Goal: Transaction & Acquisition: Purchase product/service

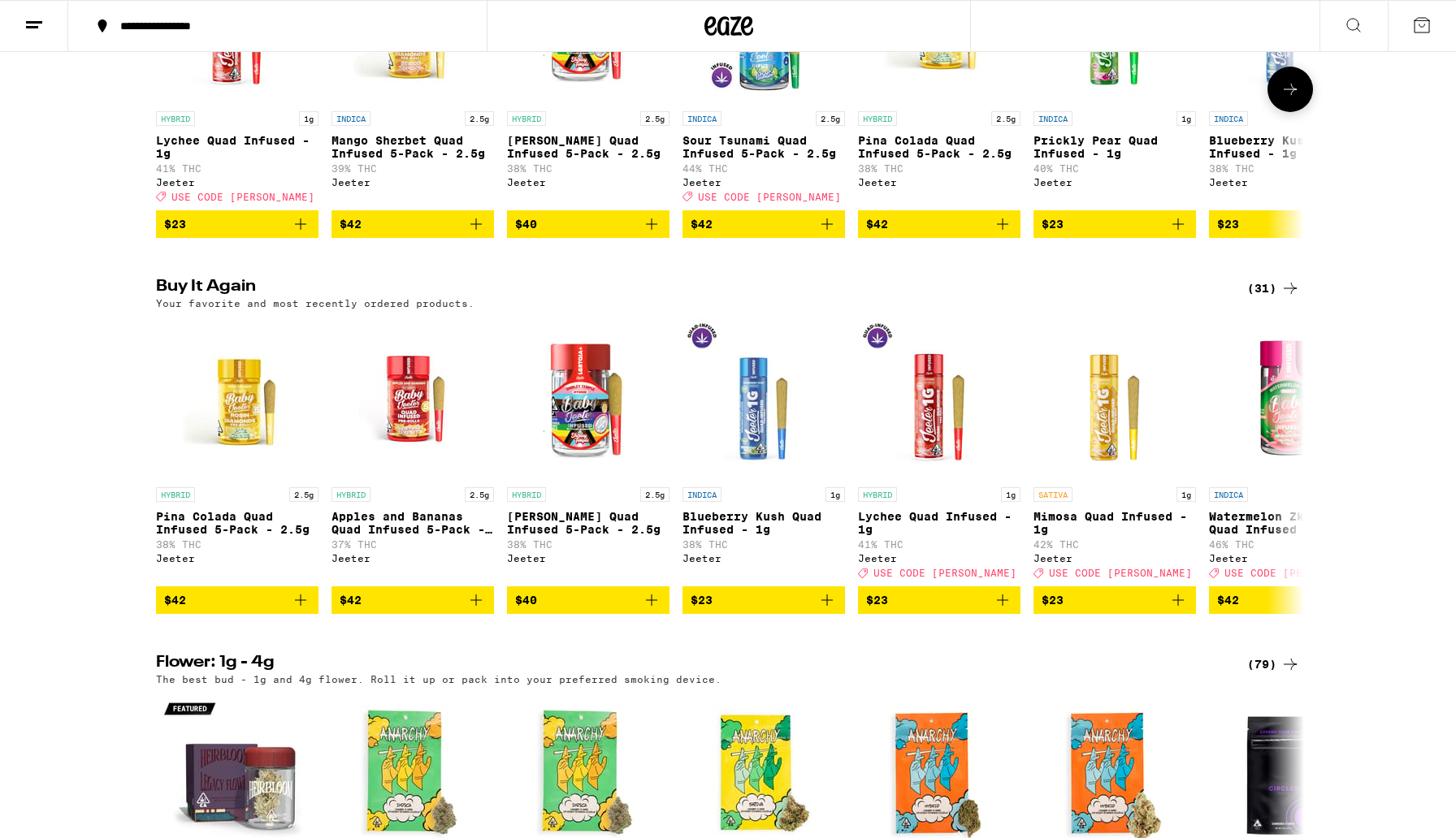
scroll to position [1103, 0]
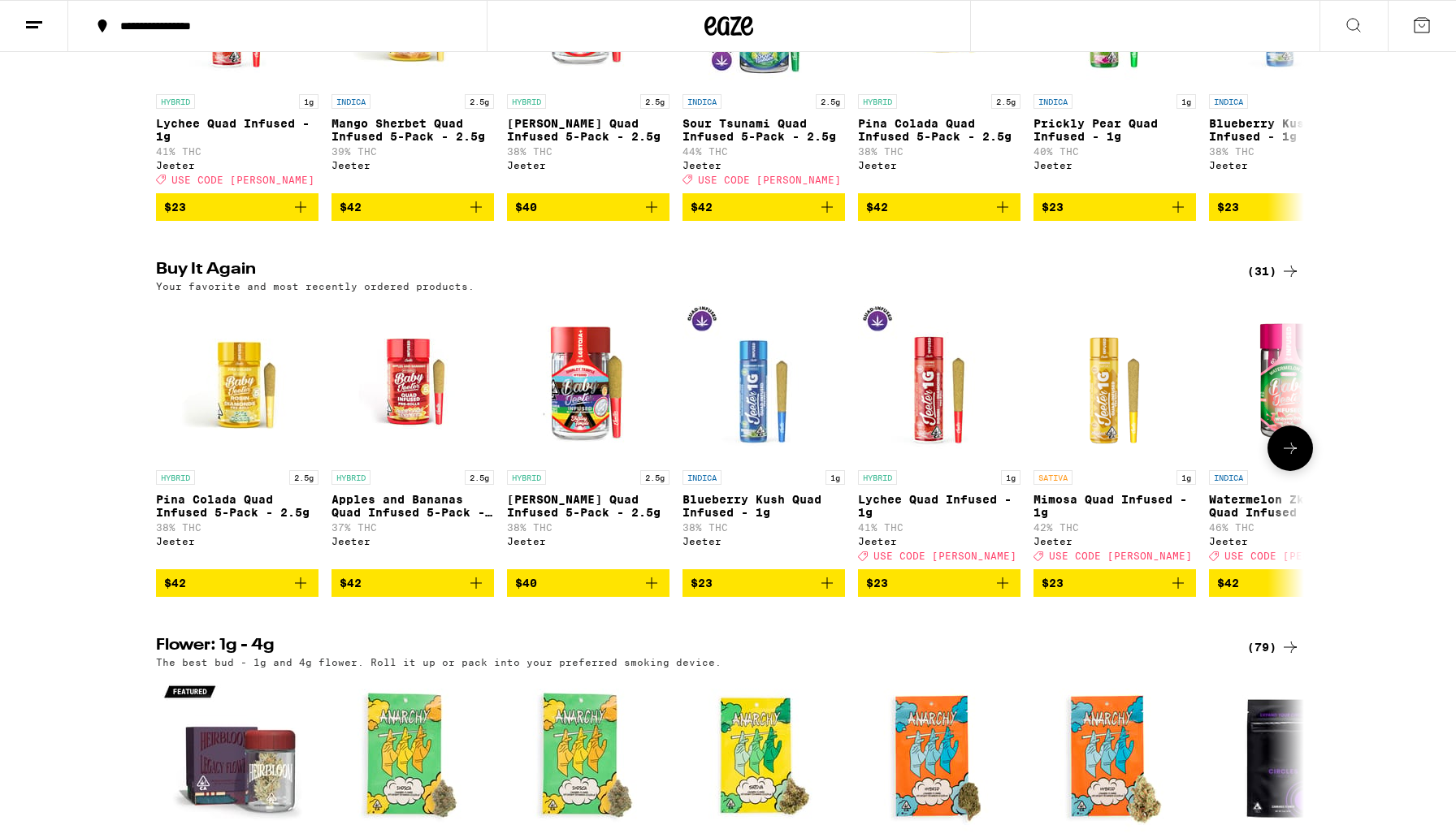
click at [1295, 458] on icon at bounding box center [1289, 448] width 20 height 20
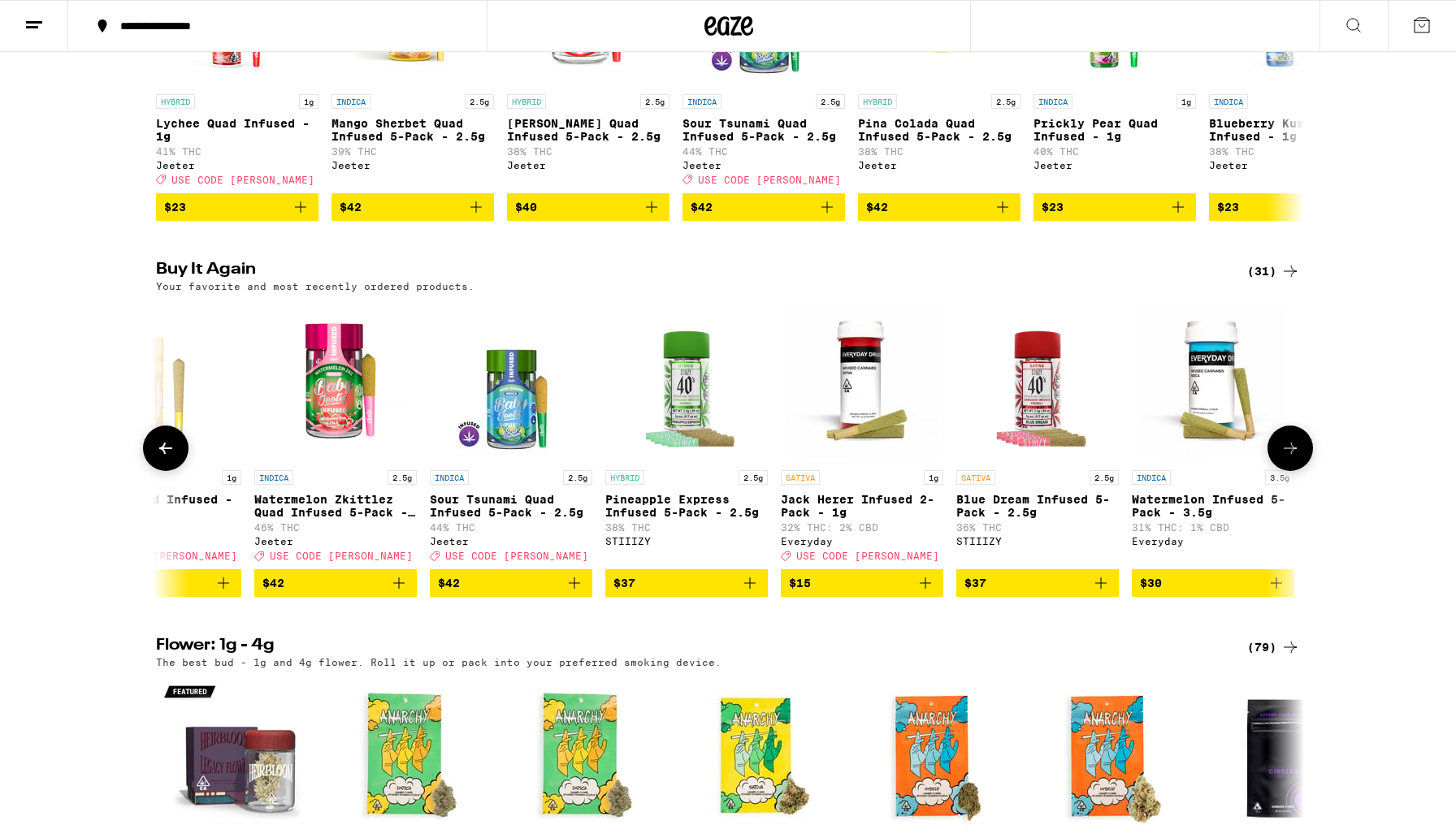
scroll to position [0, 966]
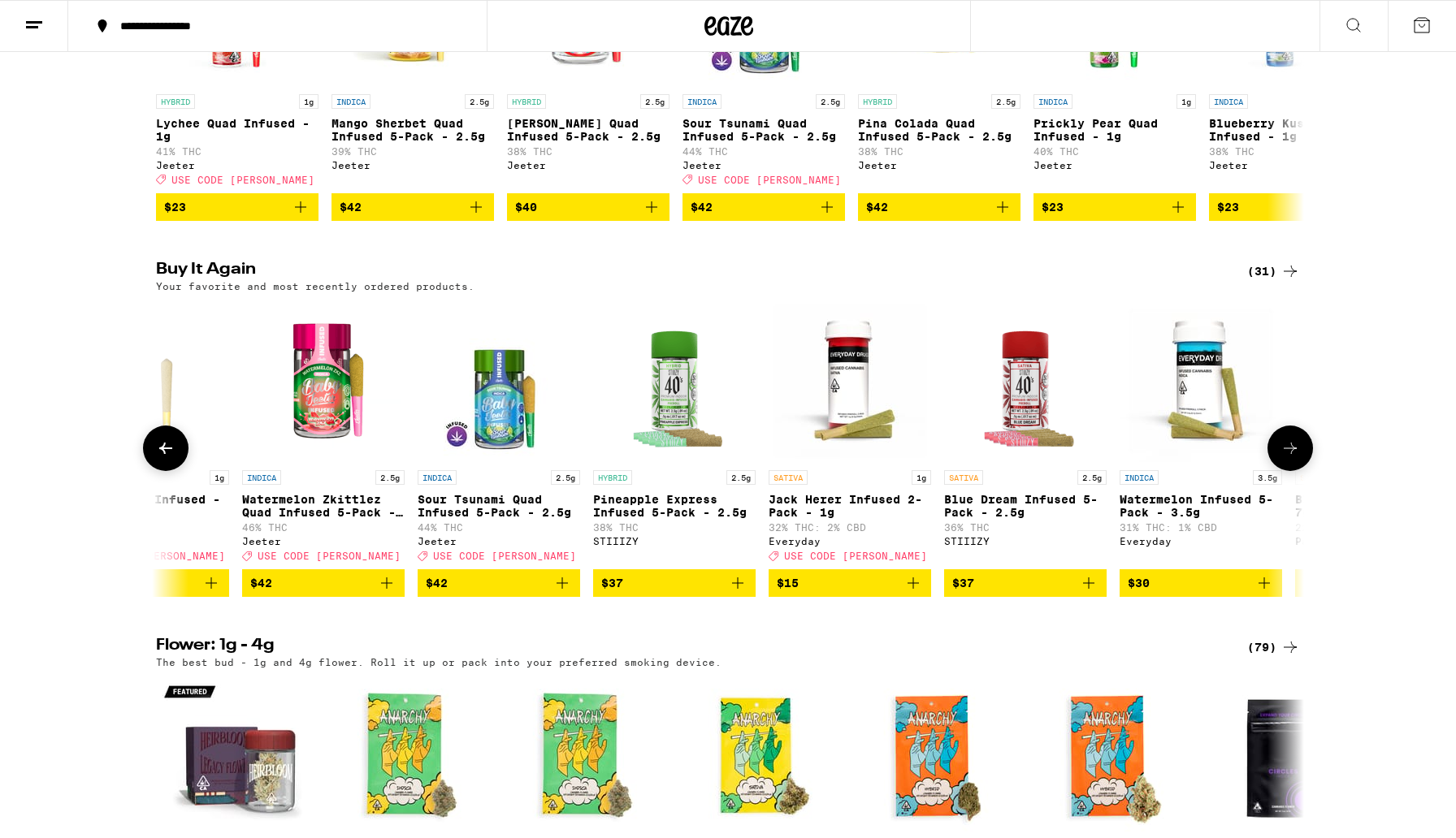
click at [1295, 458] on icon at bounding box center [1289, 448] width 20 height 20
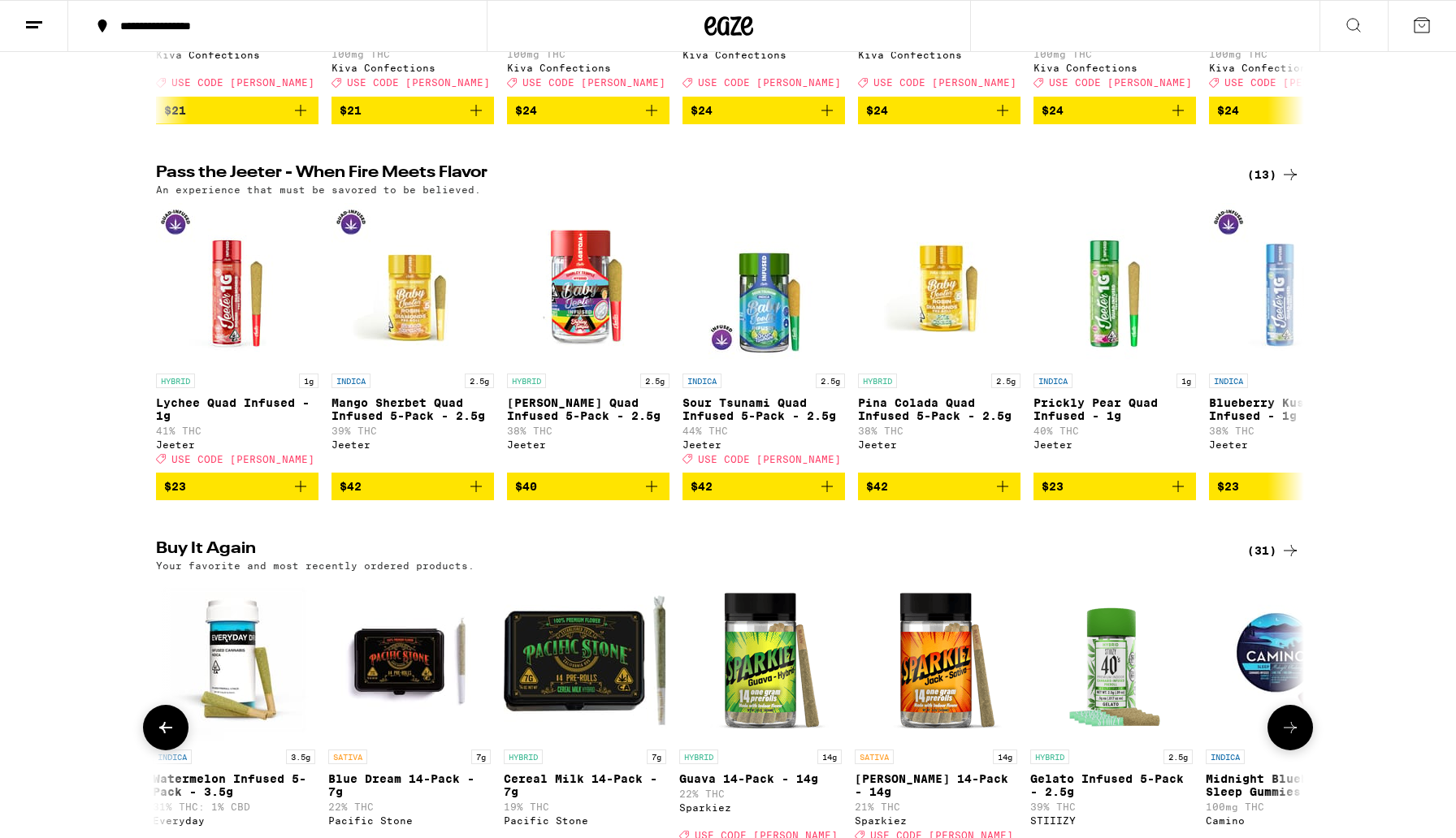
scroll to position [760, 0]
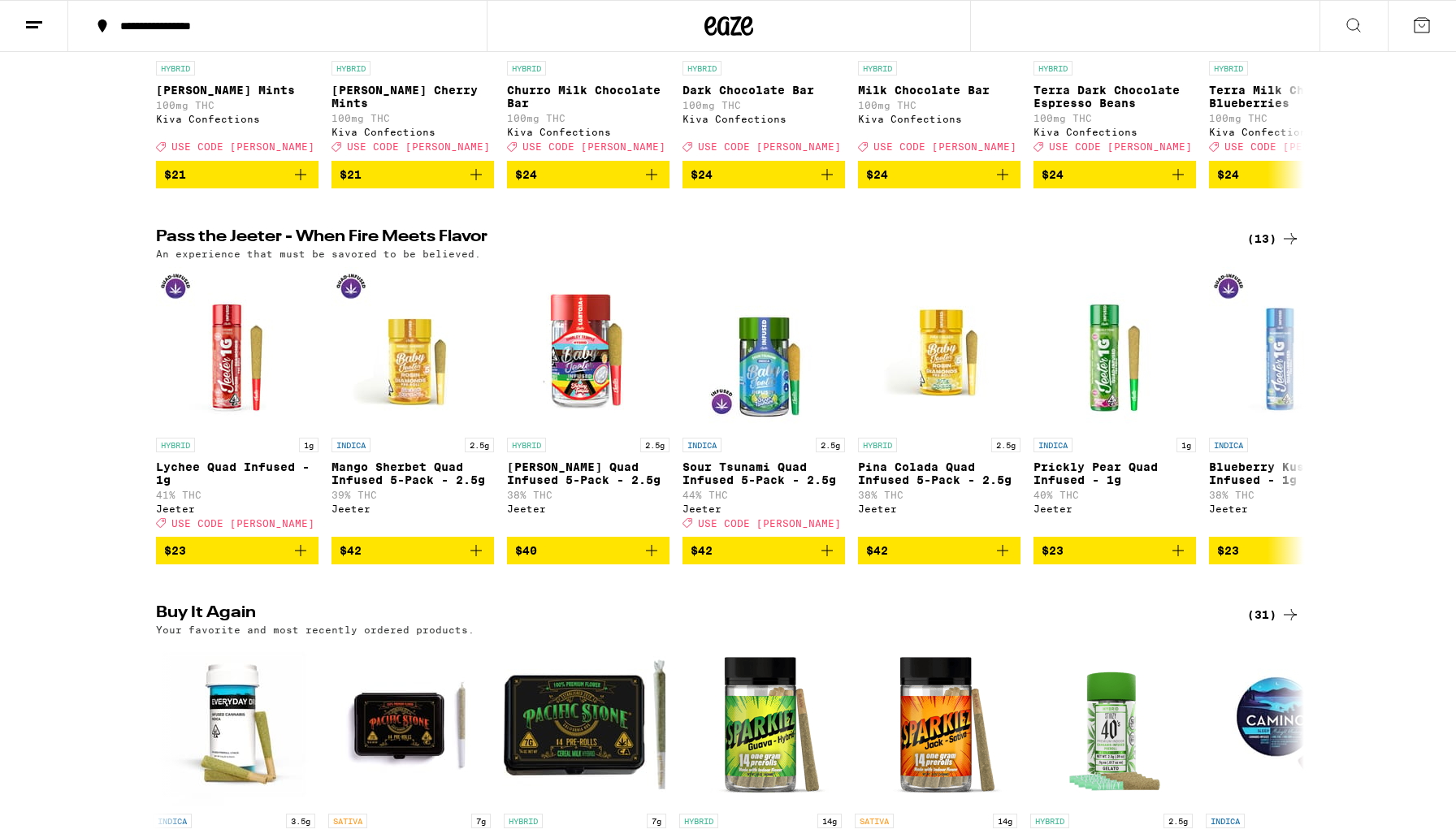
click at [1293, 245] on icon at bounding box center [1290, 238] width 13 height 11
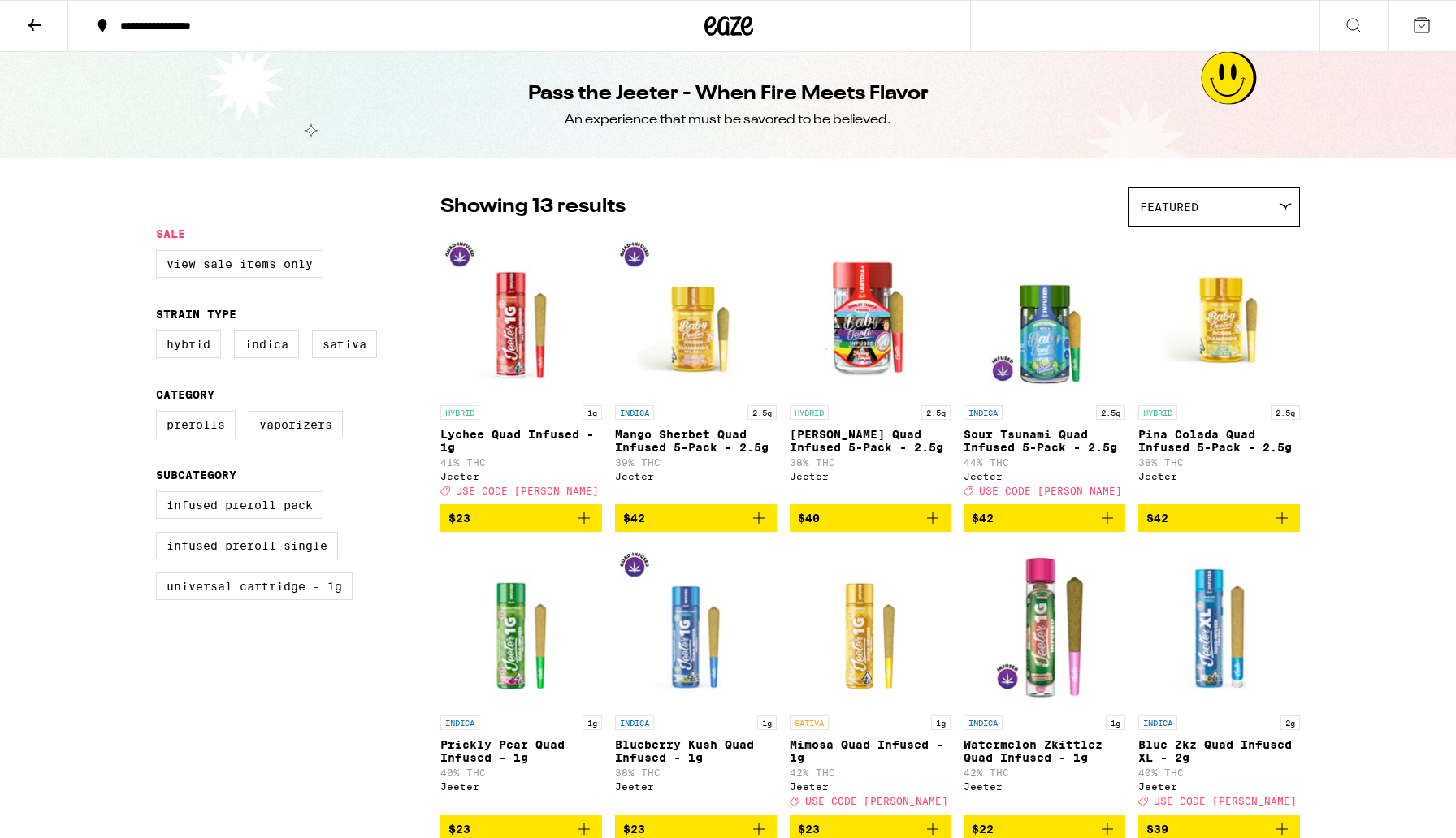
click at [33, 26] on icon at bounding box center [34, 25] width 20 height 20
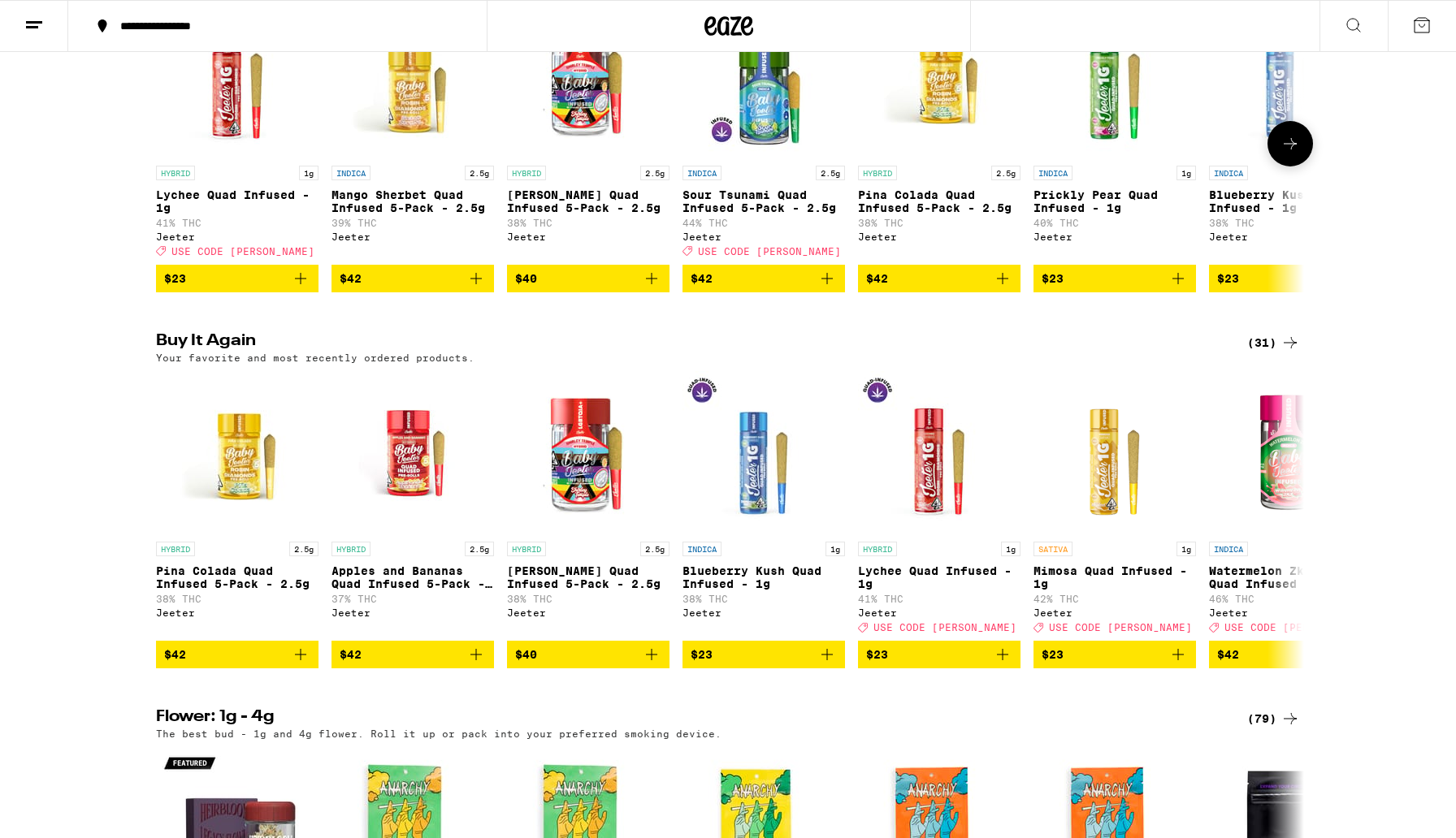
scroll to position [1036, 0]
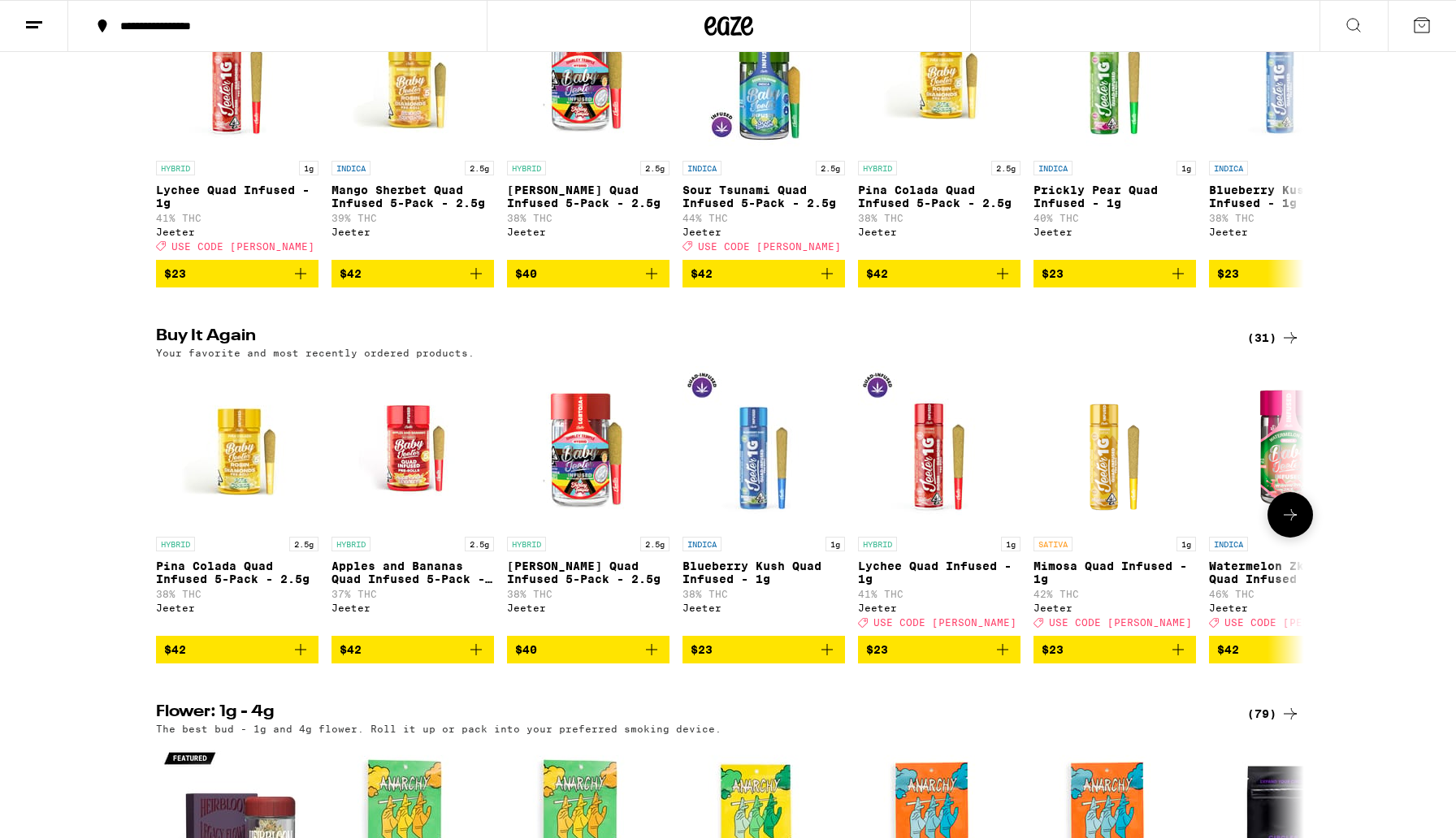
click at [1291, 520] on icon at bounding box center [1290, 515] width 13 height 11
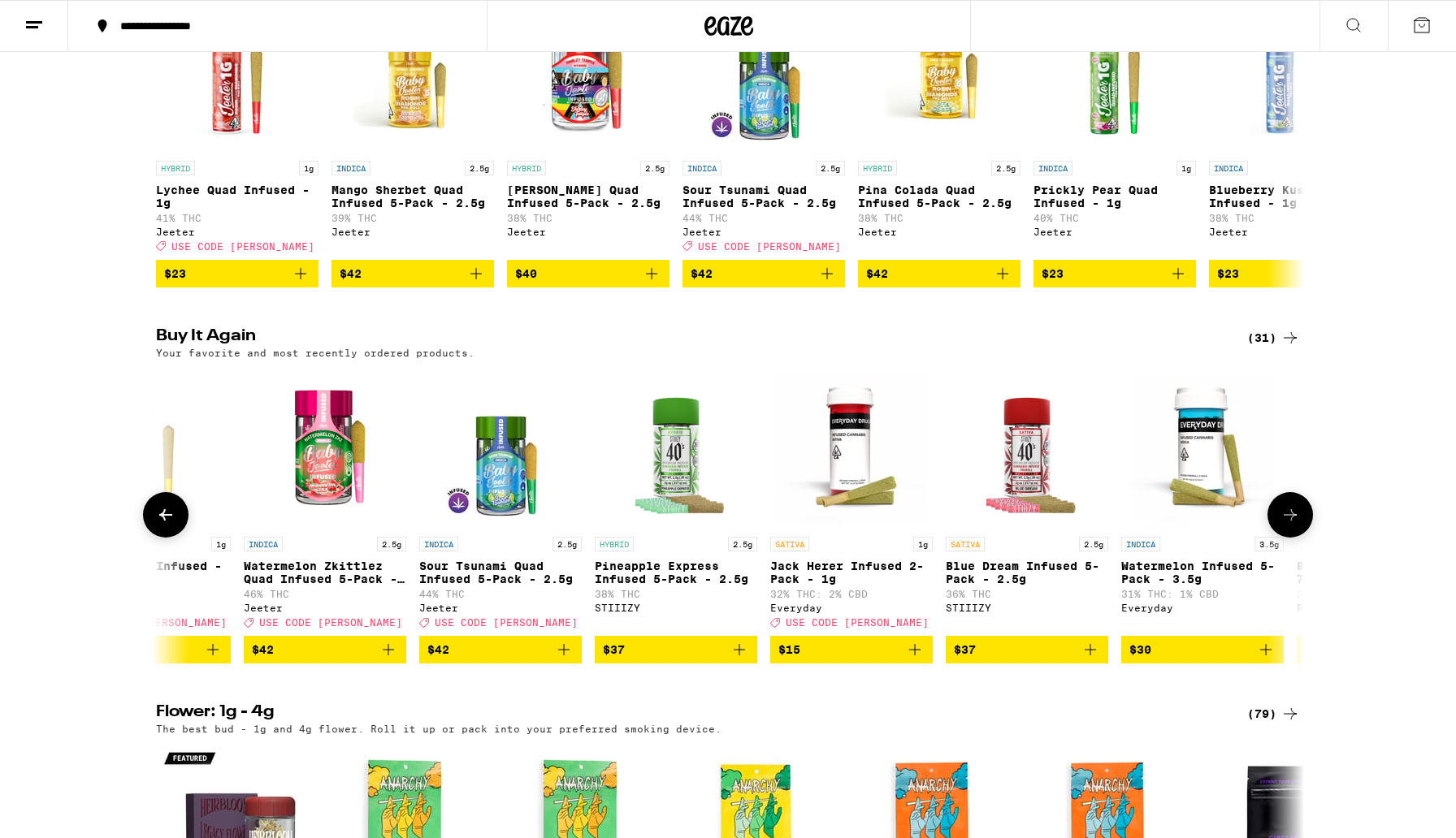
scroll to position [0, 966]
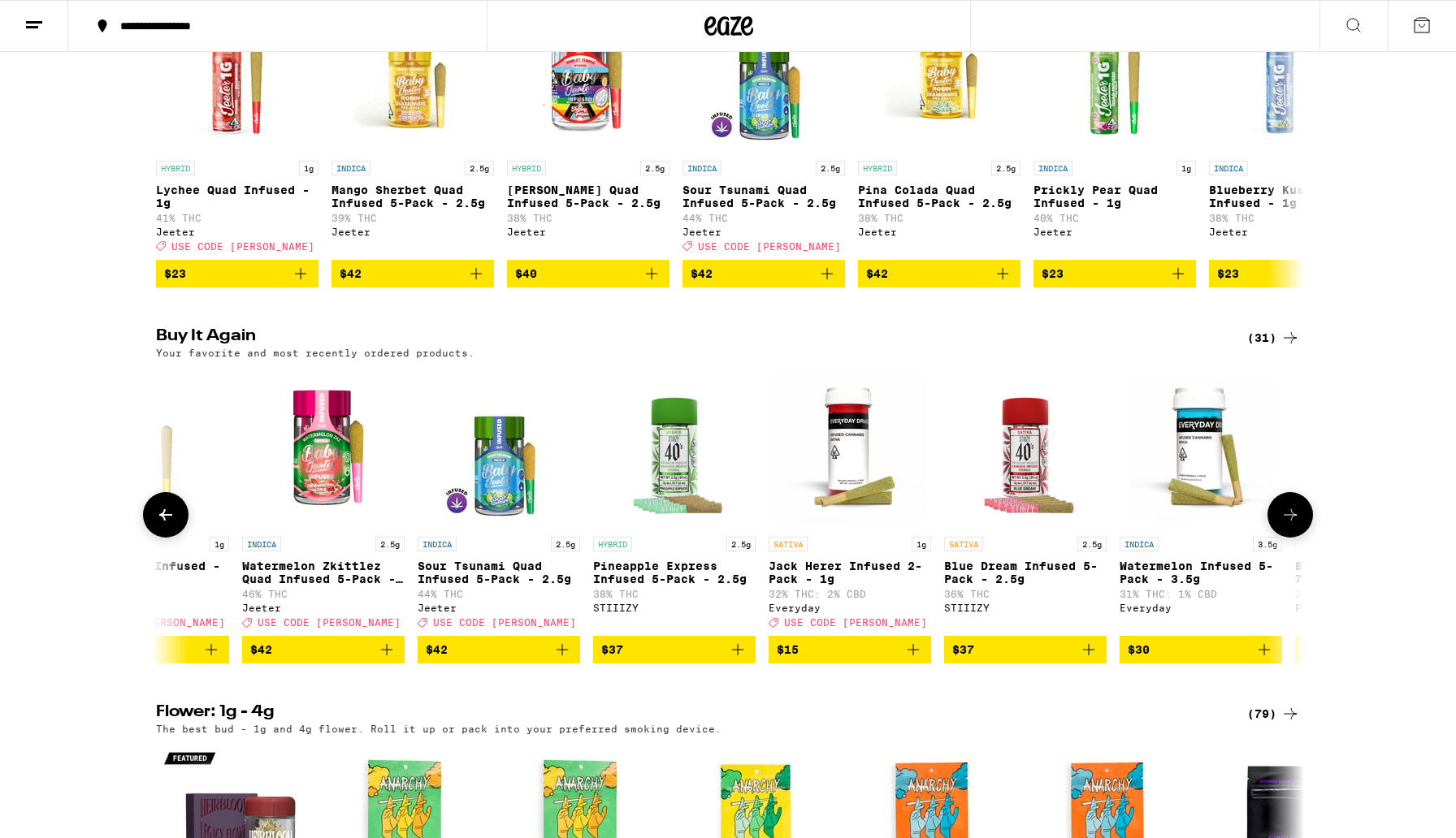
click at [1293, 525] on icon at bounding box center [1289, 515] width 20 height 20
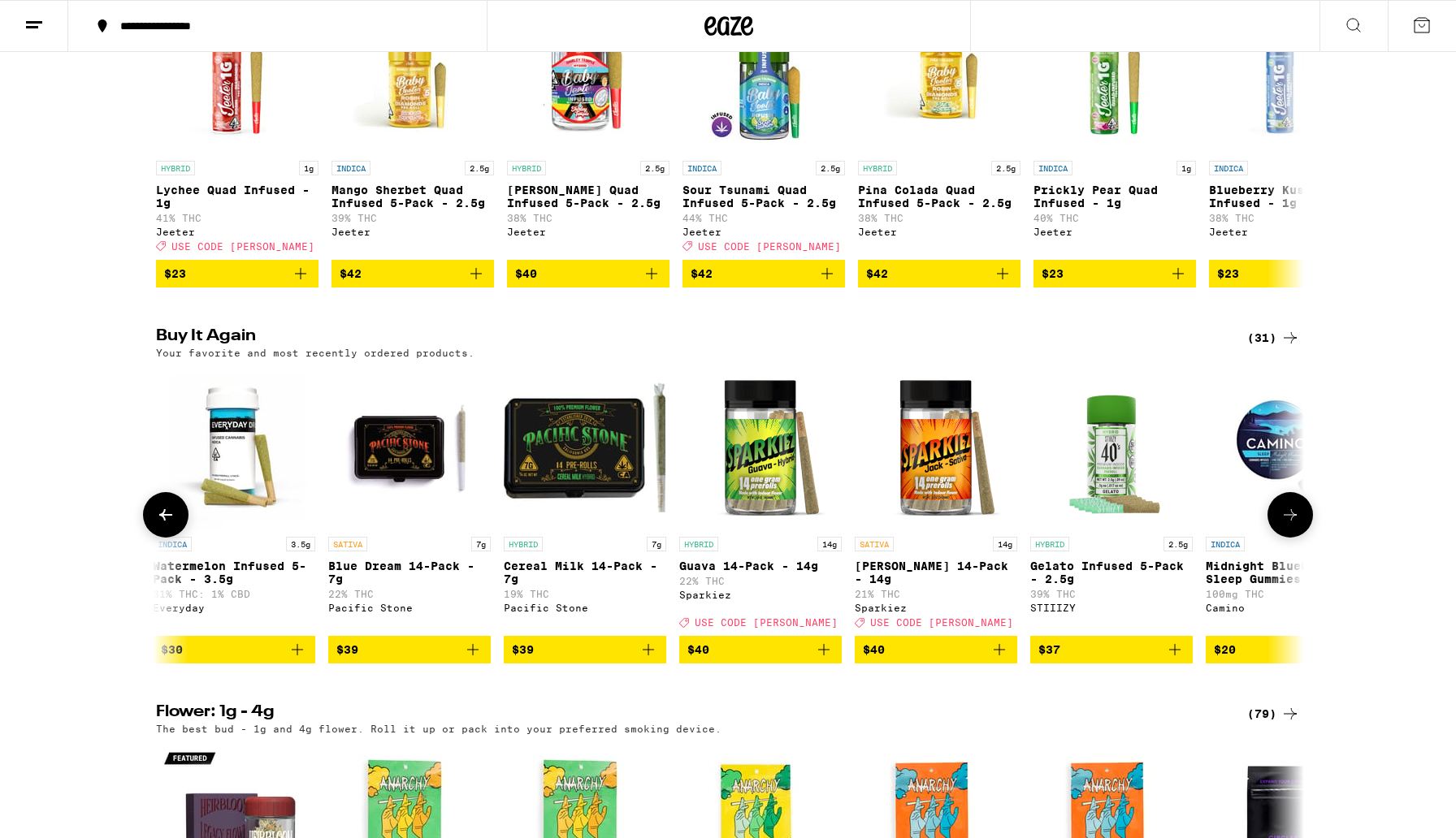
click at [1293, 525] on icon at bounding box center [1289, 515] width 20 height 20
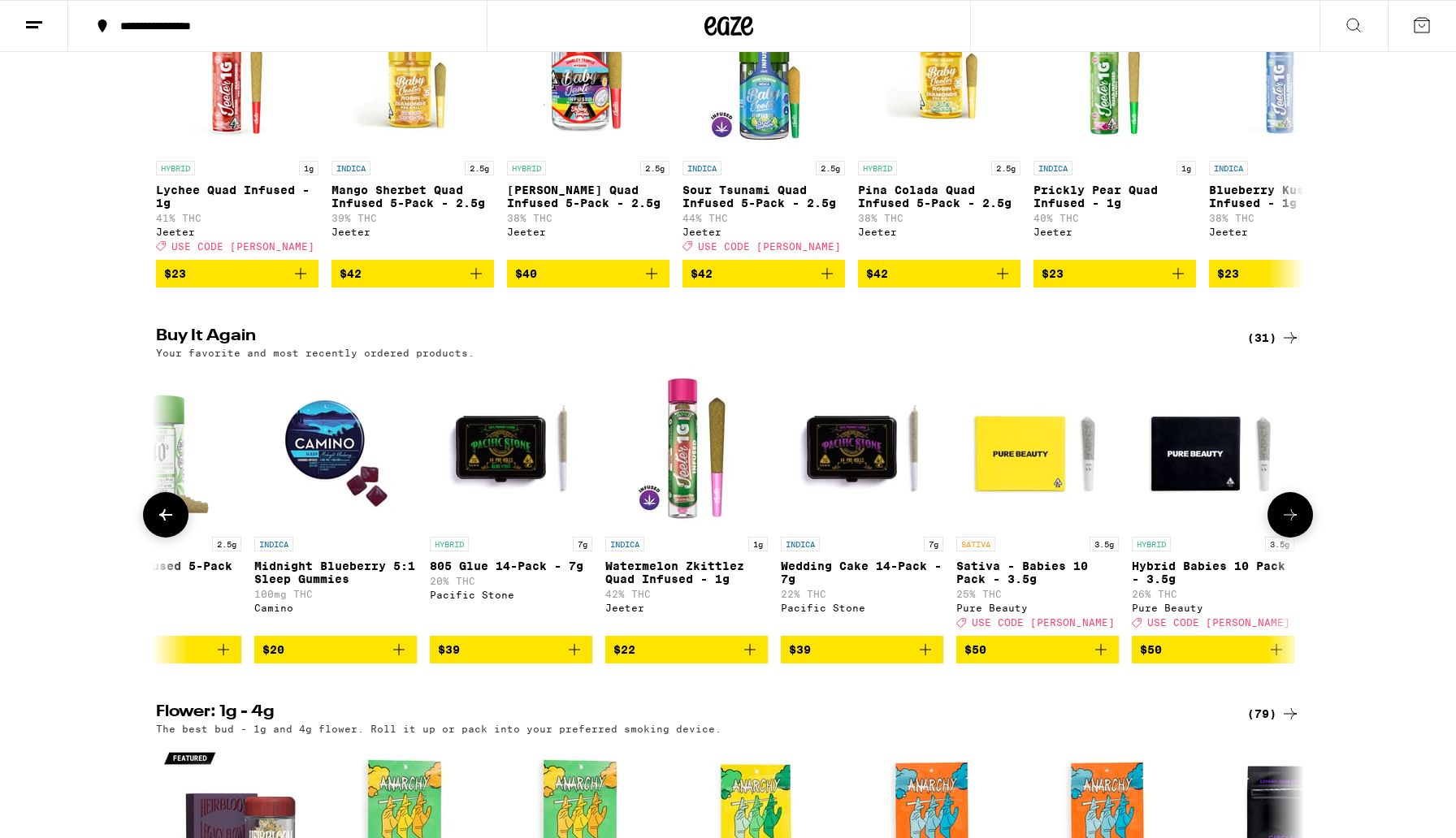
scroll to position [0, 2900]
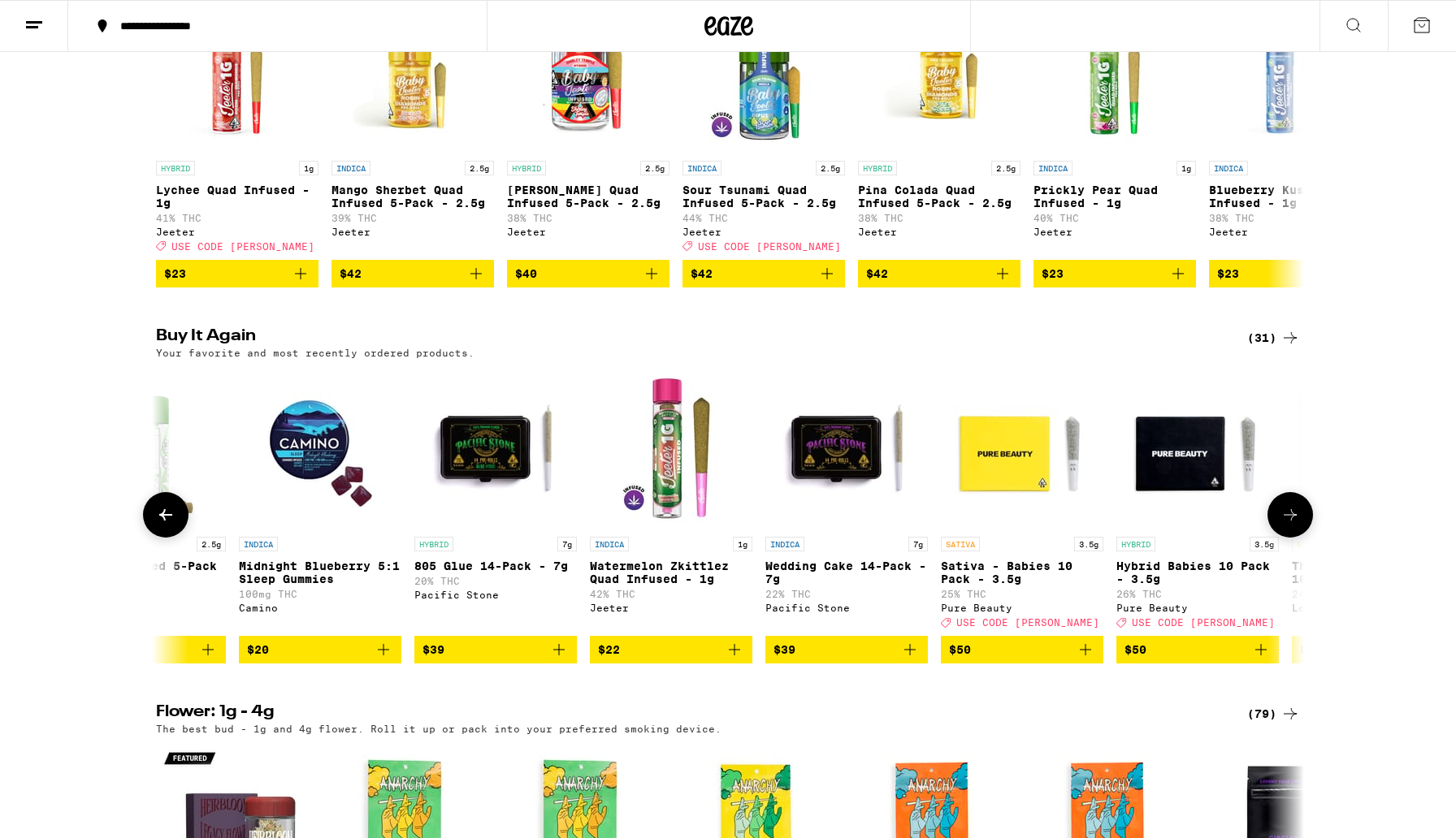
click at [1300, 538] on button at bounding box center [1289, 515] width 46 height 46
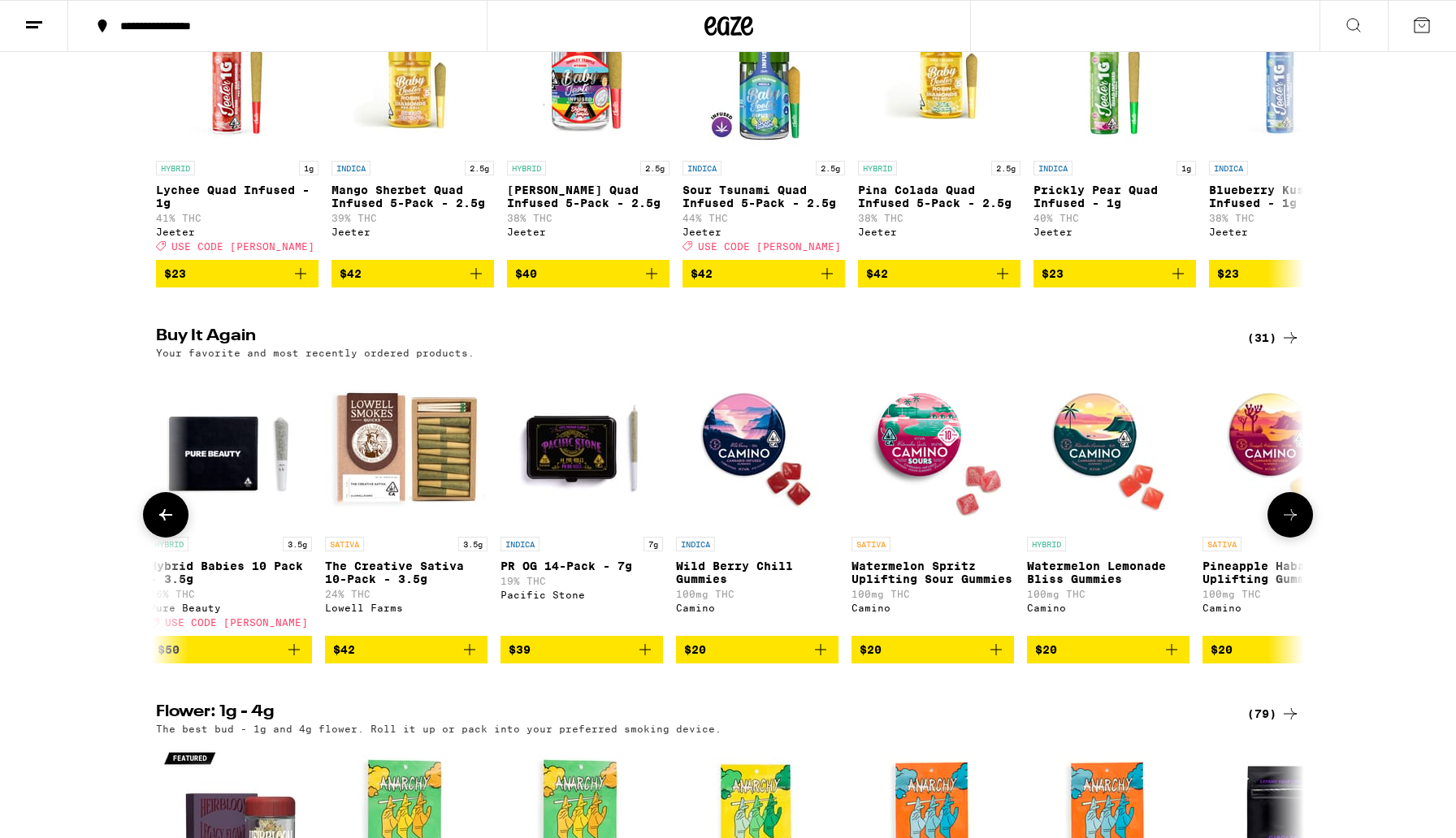
click at [1300, 538] on button at bounding box center [1289, 515] width 46 height 46
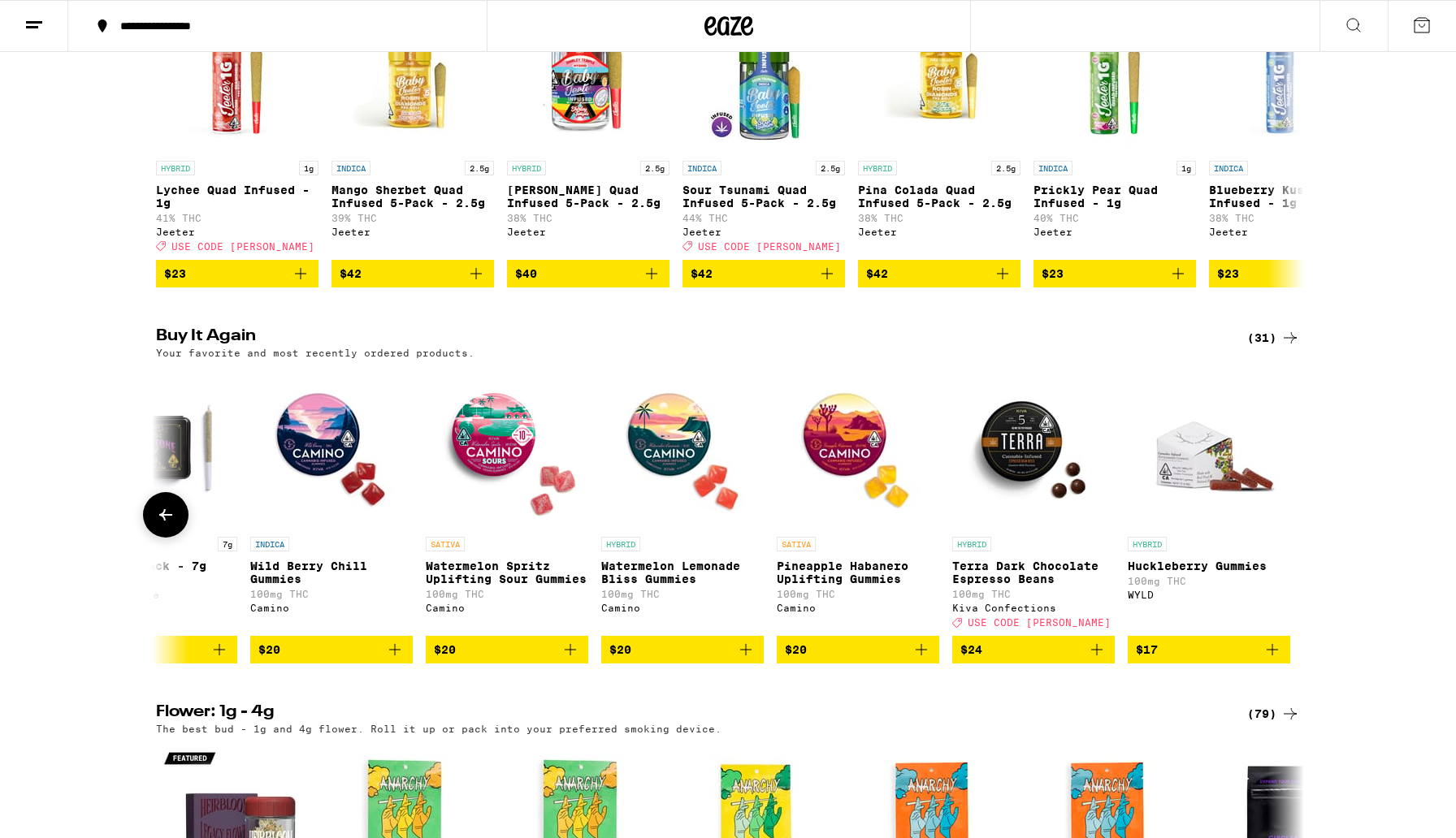
scroll to position [0, 4295]
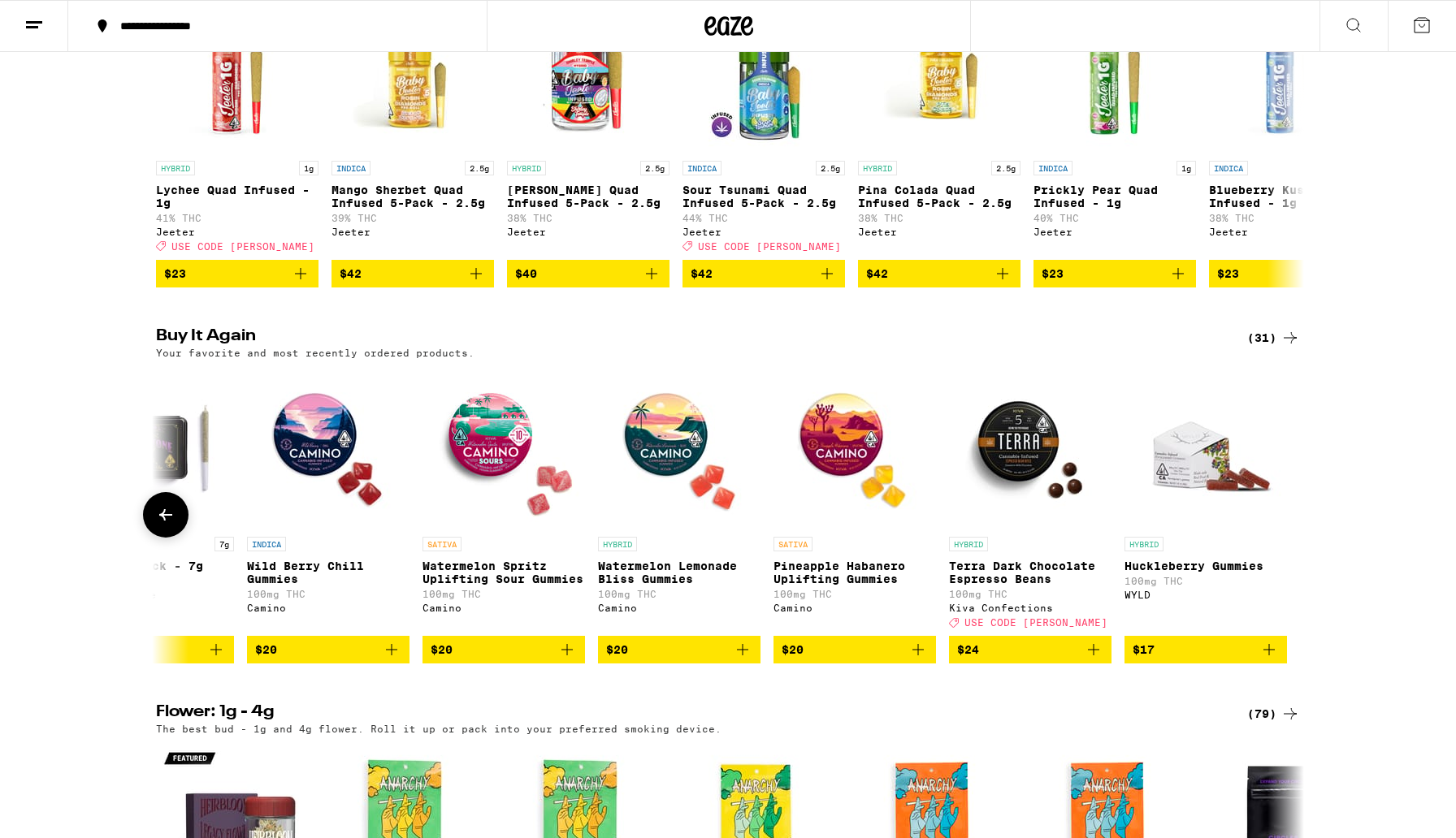
click at [169, 525] on icon at bounding box center [166, 515] width 20 height 20
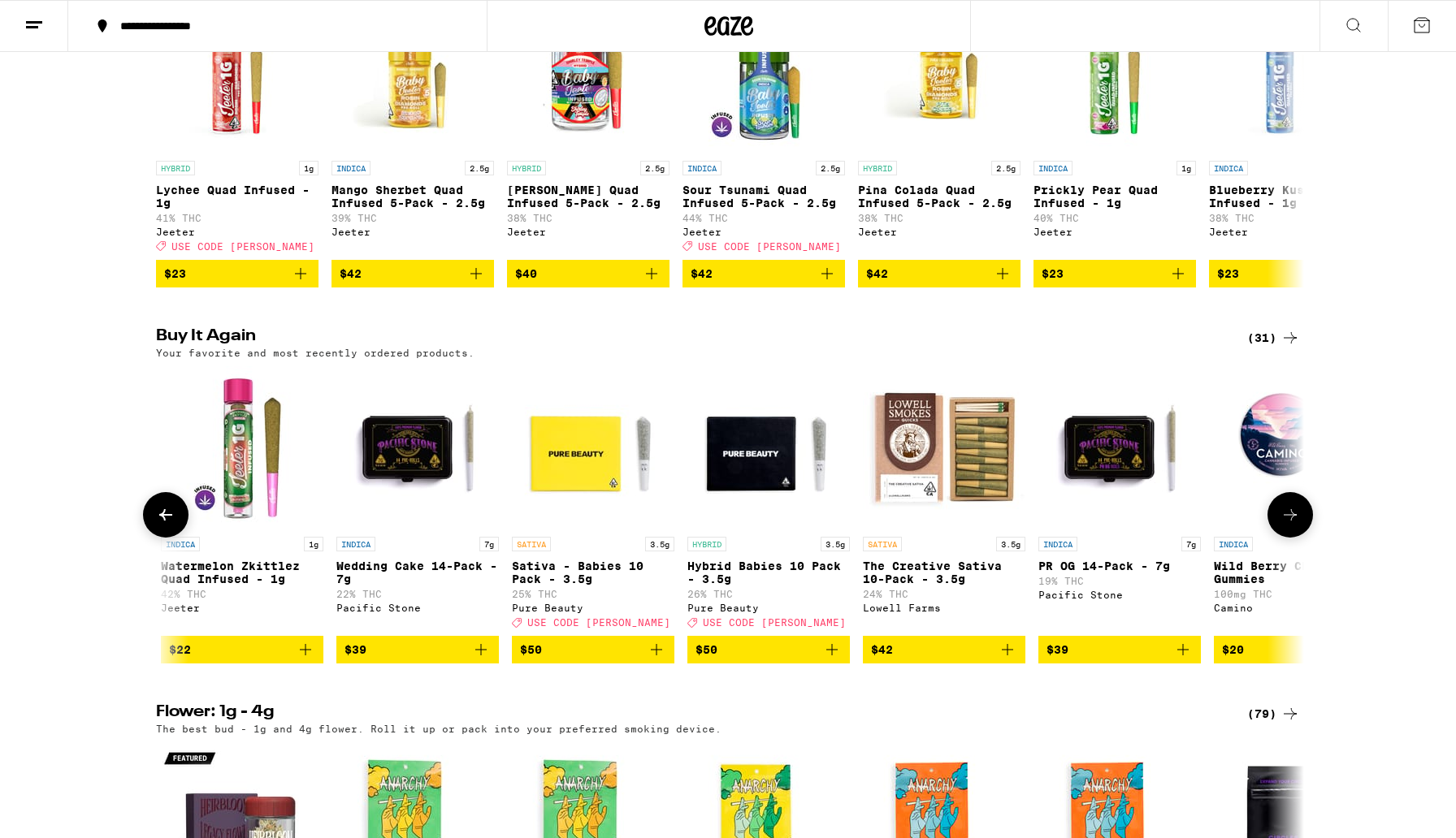
click at [169, 520] on icon at bounding box center [166, 515] width 13 height 11
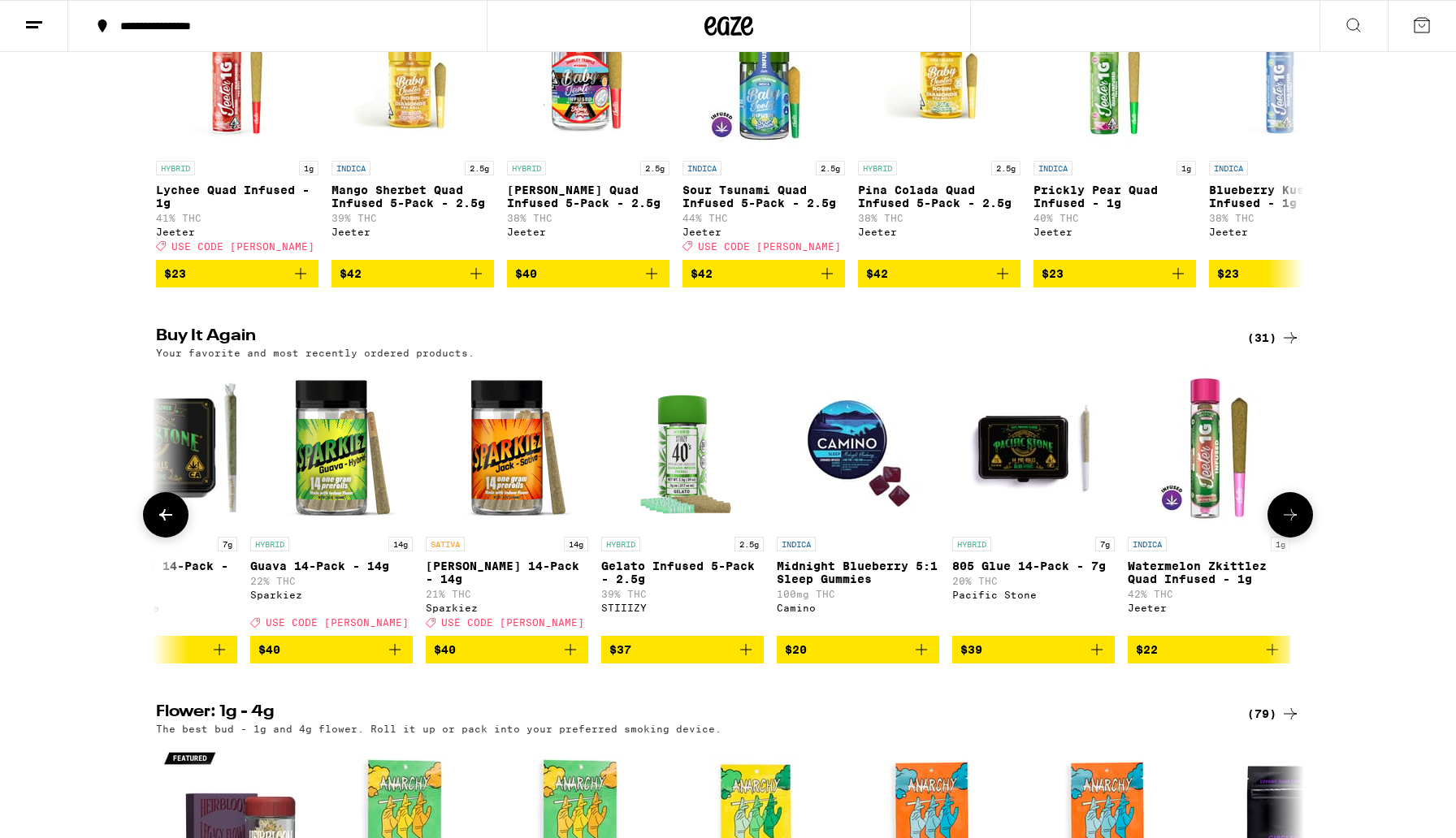
click at [169, 520] on icon at bounding box center [166, 515] width 13 height 11
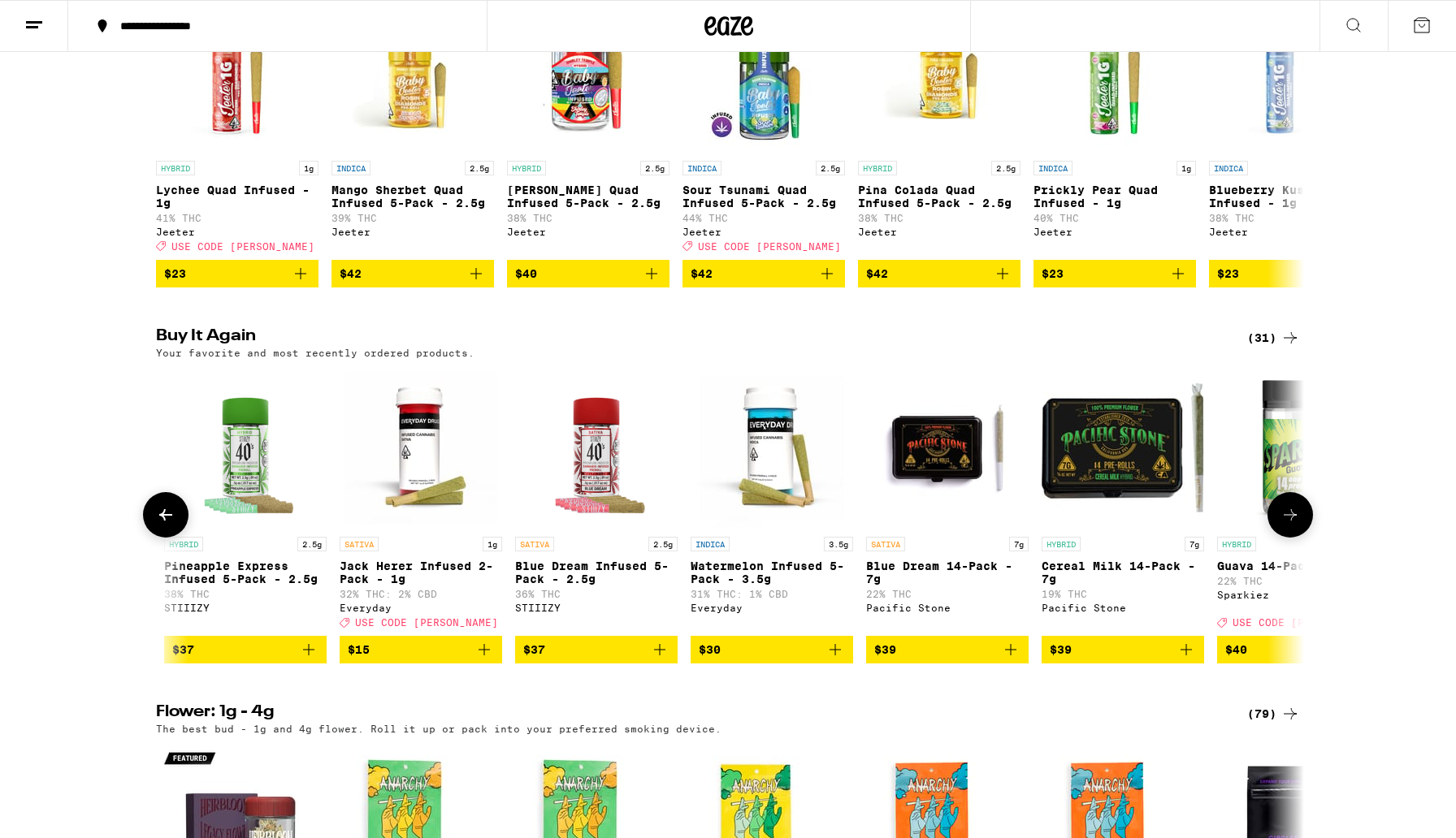
click at [169, 520] on icon at bounding box center [166, 515] width 13 height 11
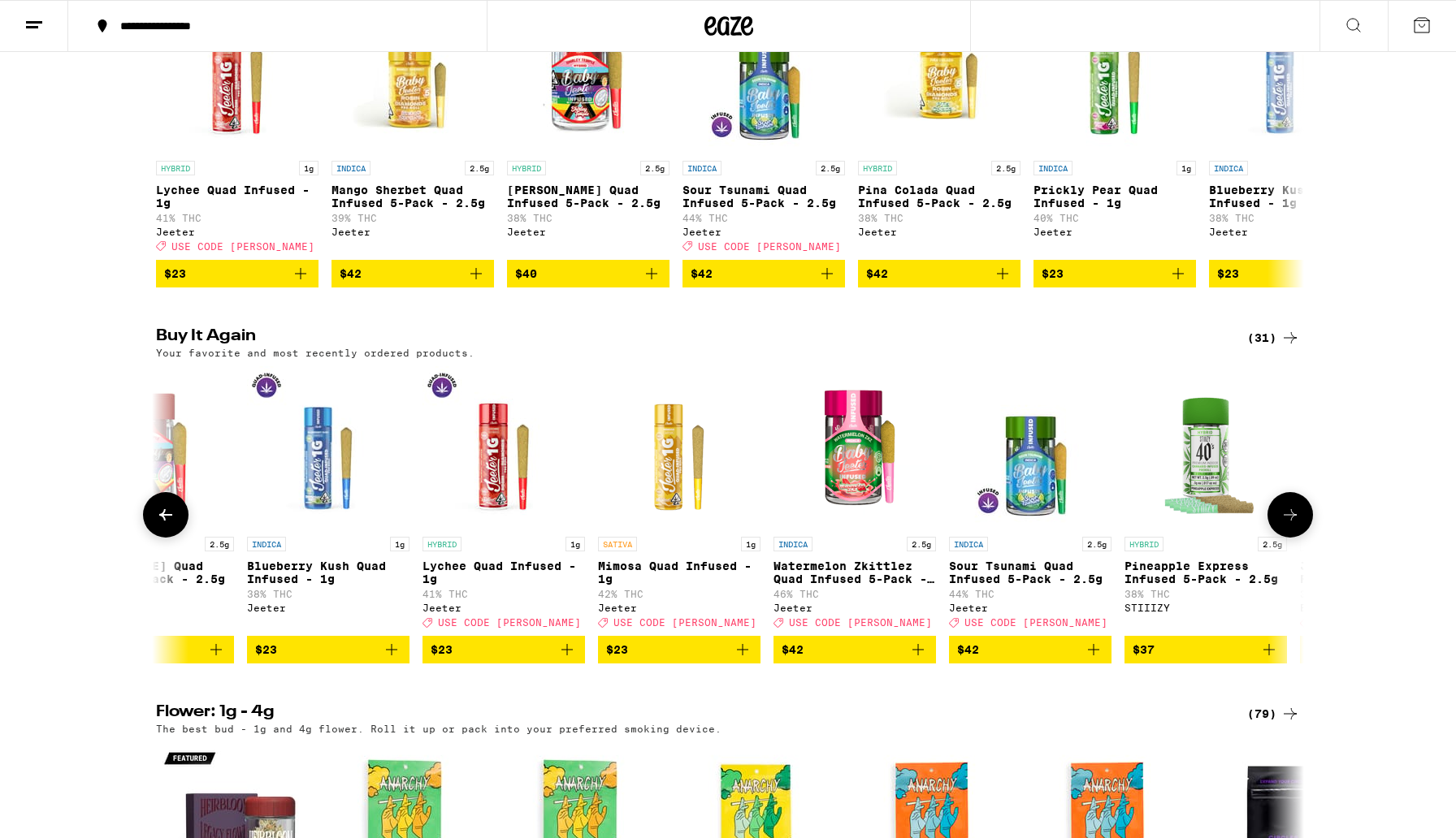
scroll to position [0, 429]
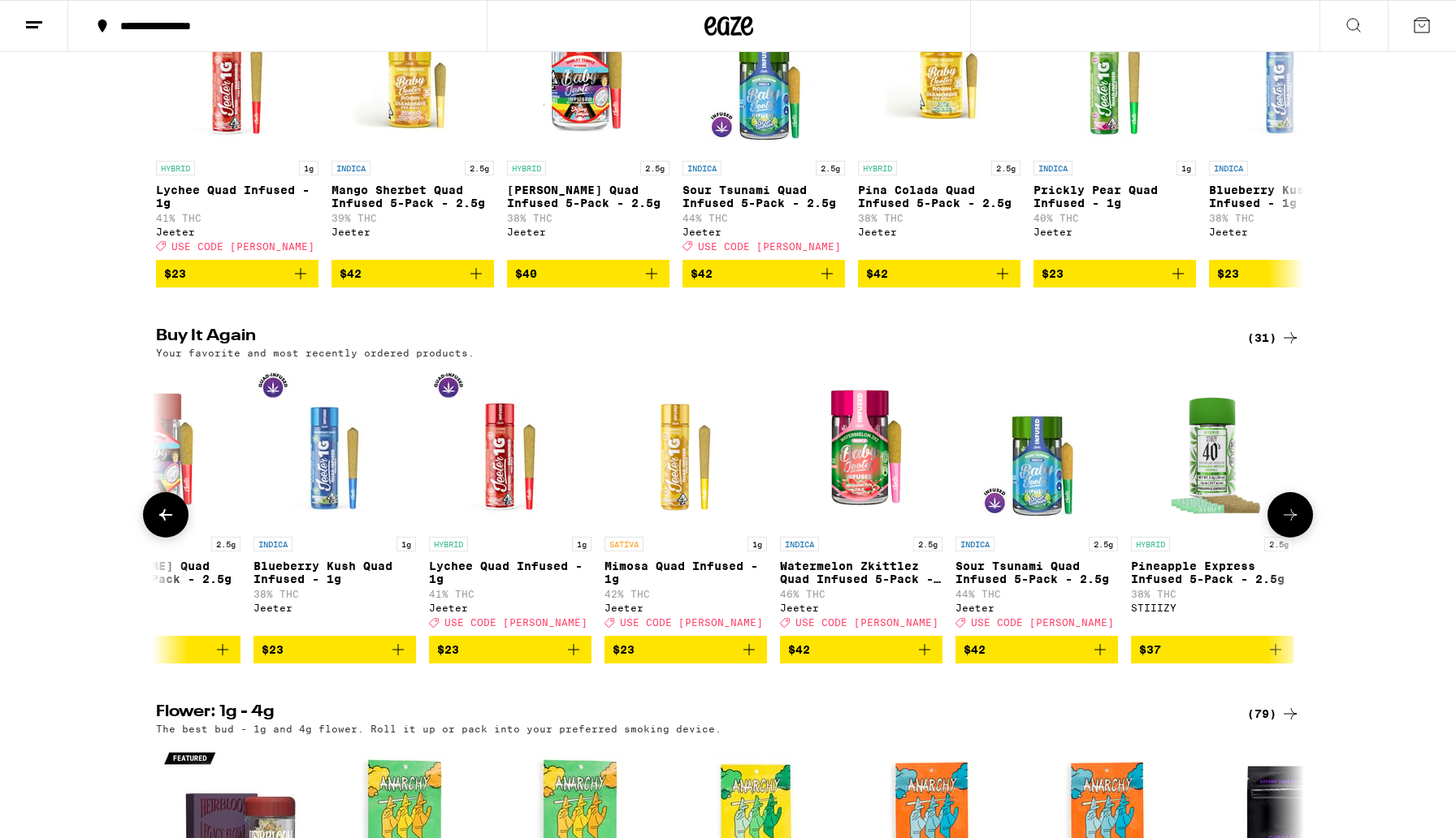
click at [171, 520] on icon at bounding box center [166, 515] width 13 height 11
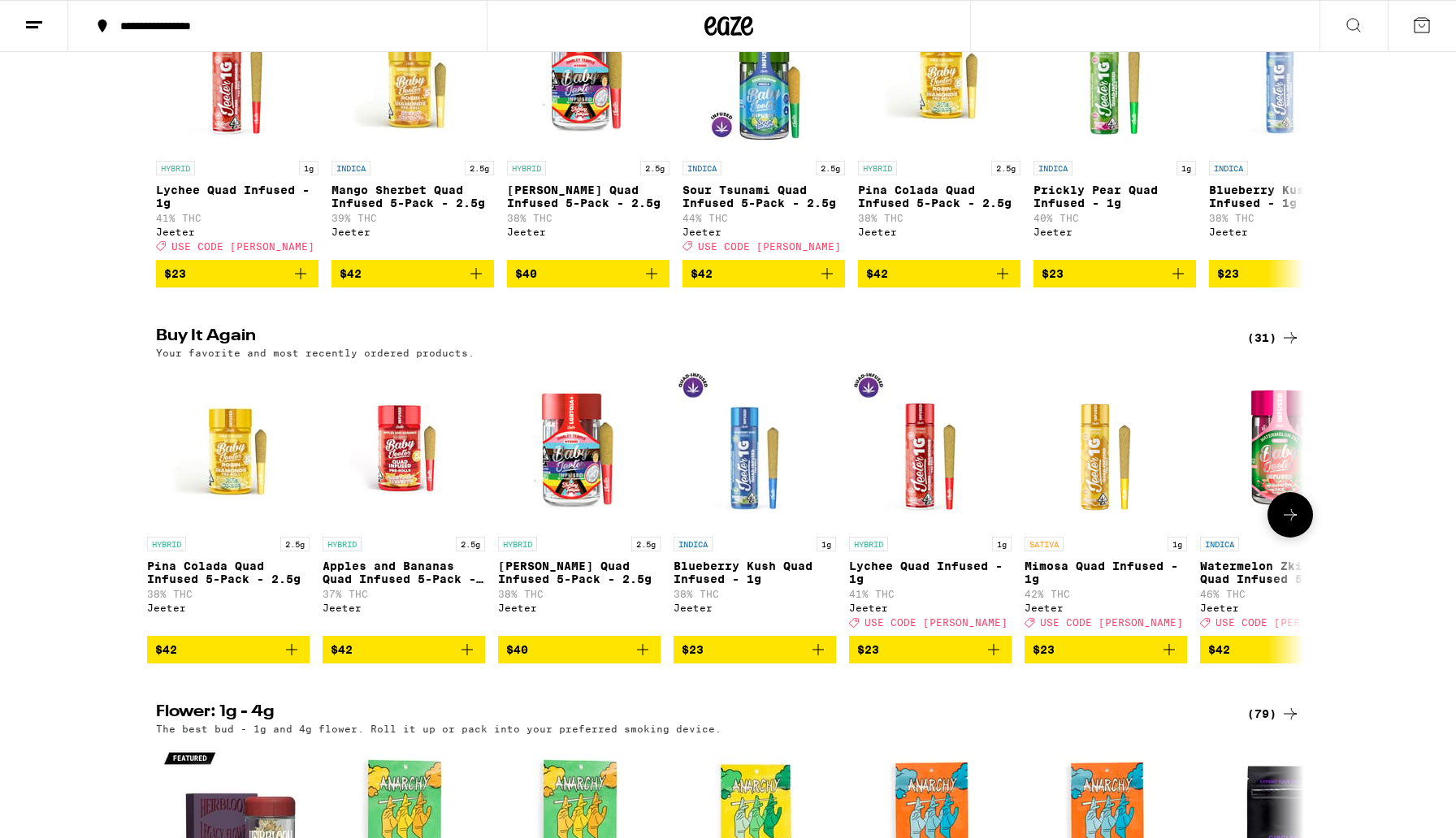
scroll to position [0, 0]
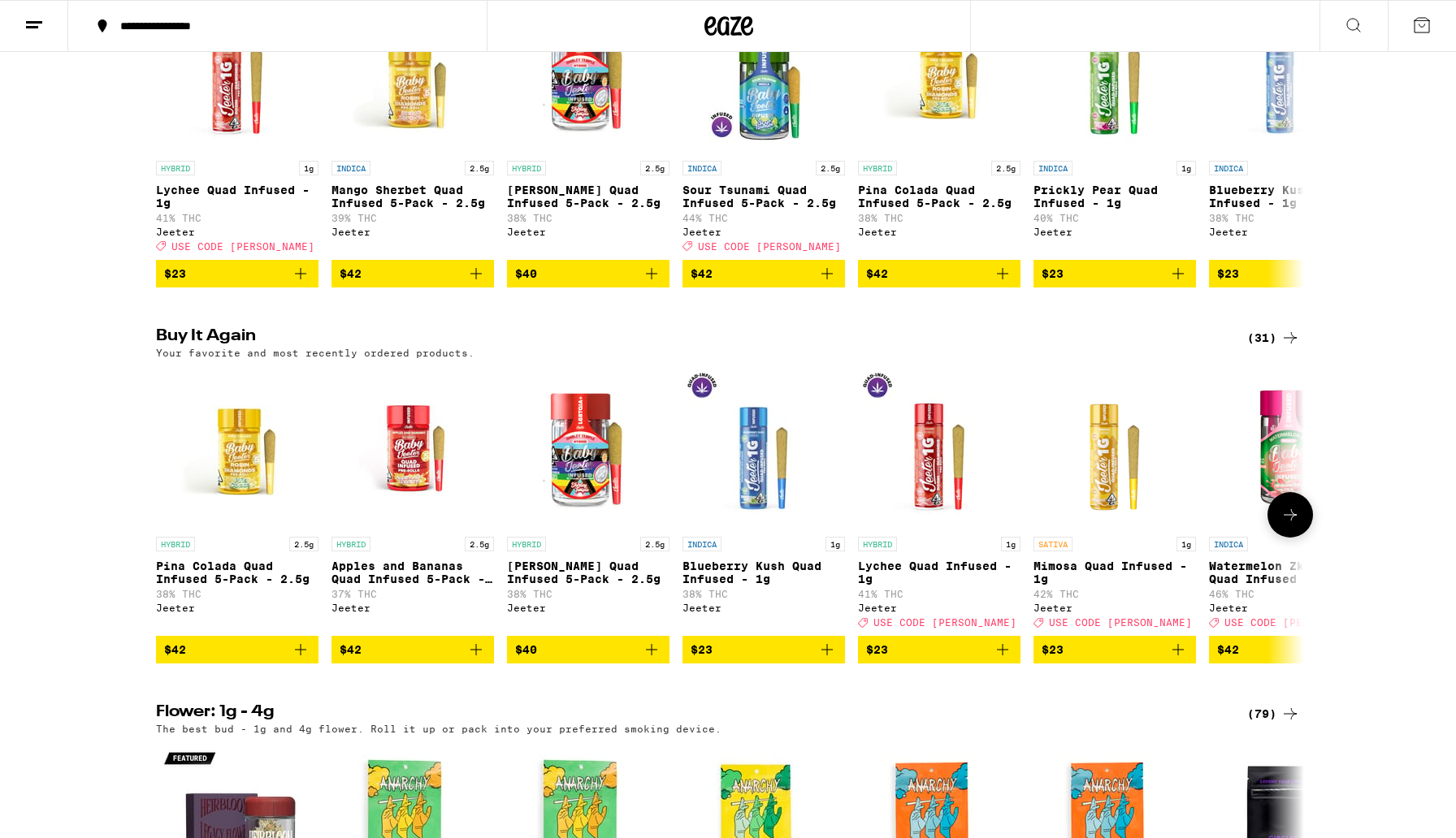
click at [1303, 538] on button at bounding box center [1289, 515] width 46 height 46
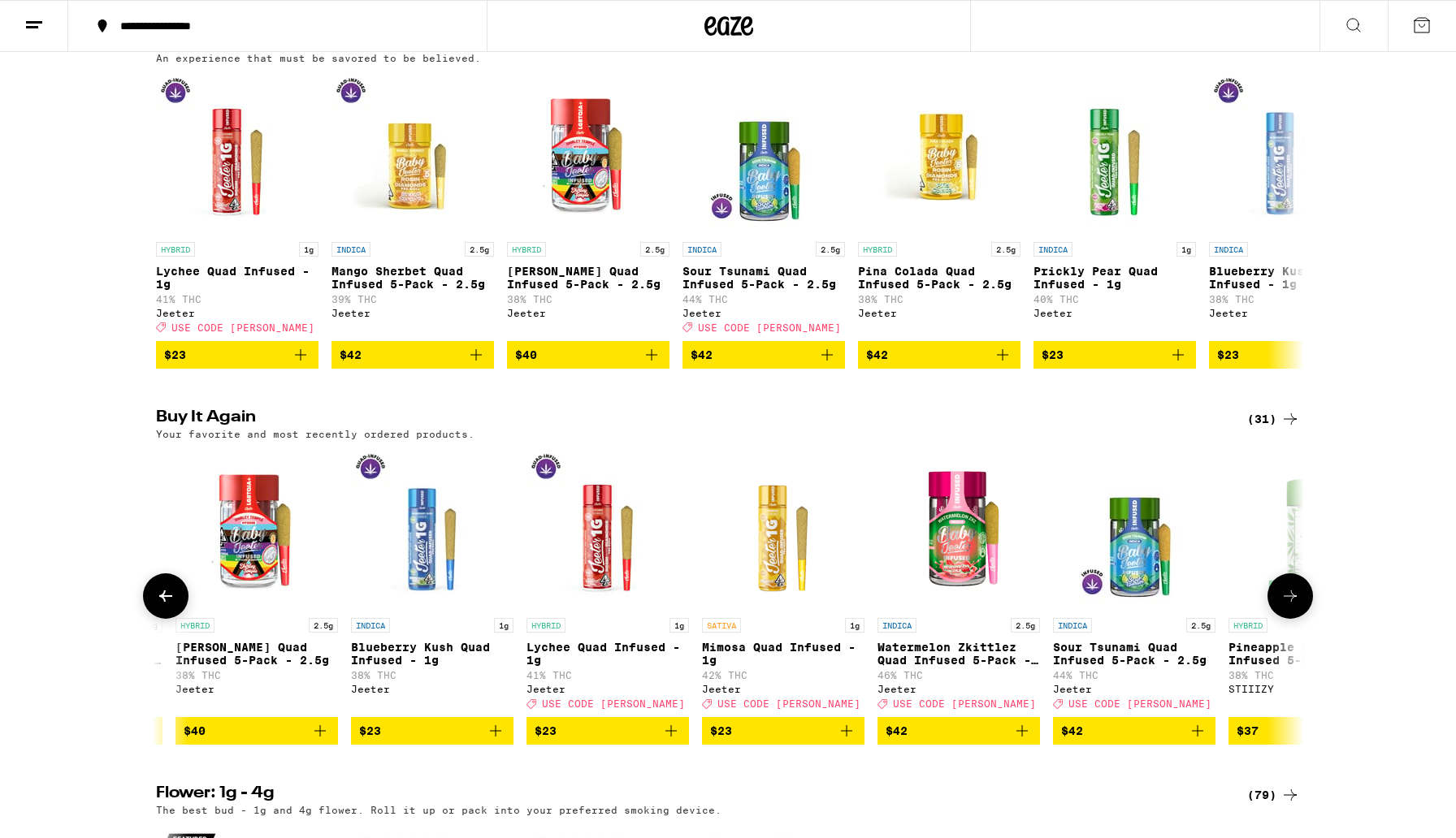
scroll to position [0, 307]
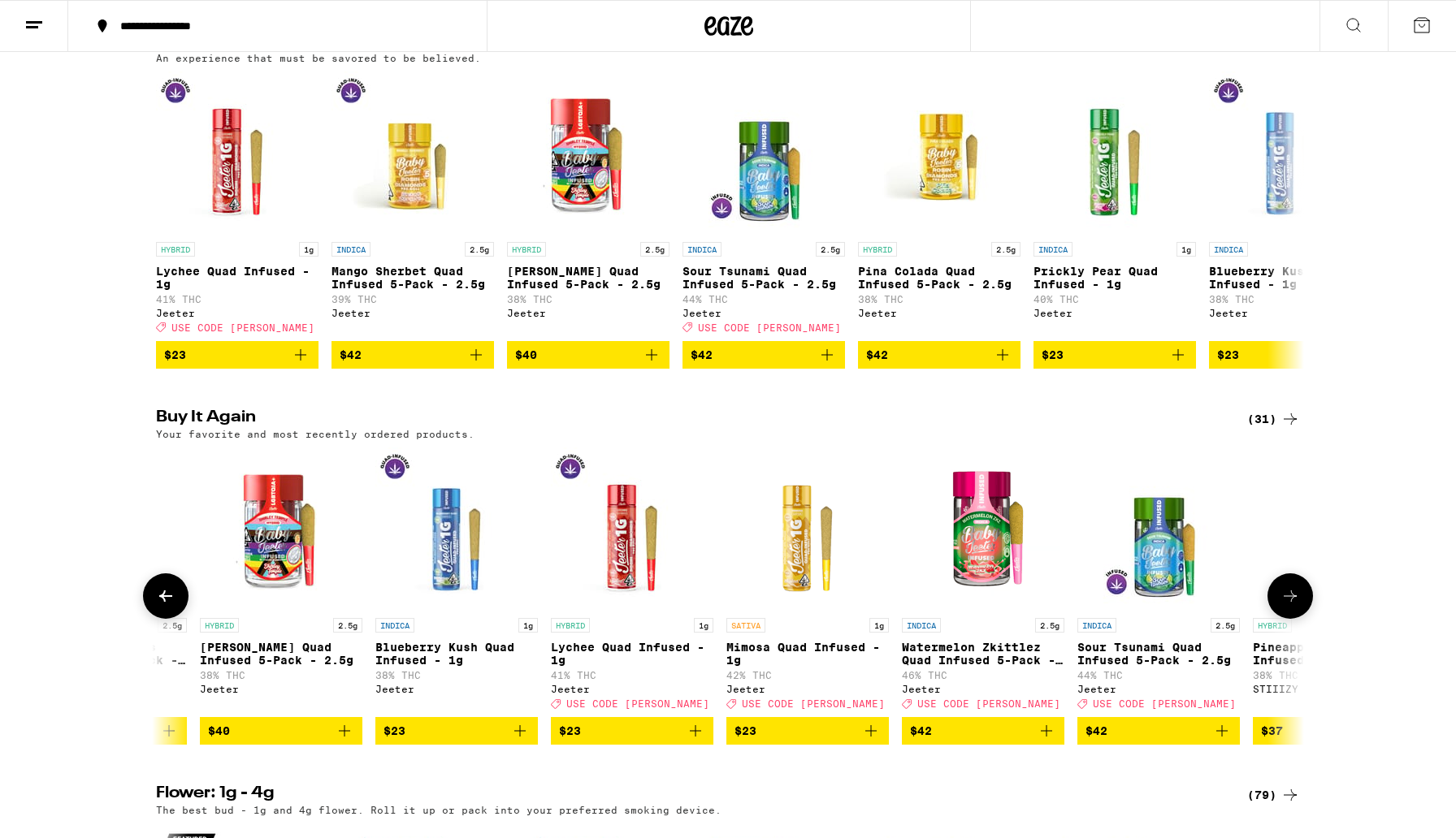
click at [870, 741] on icon "Add to bag" at bounding box center [870, 731] width 20 height 20
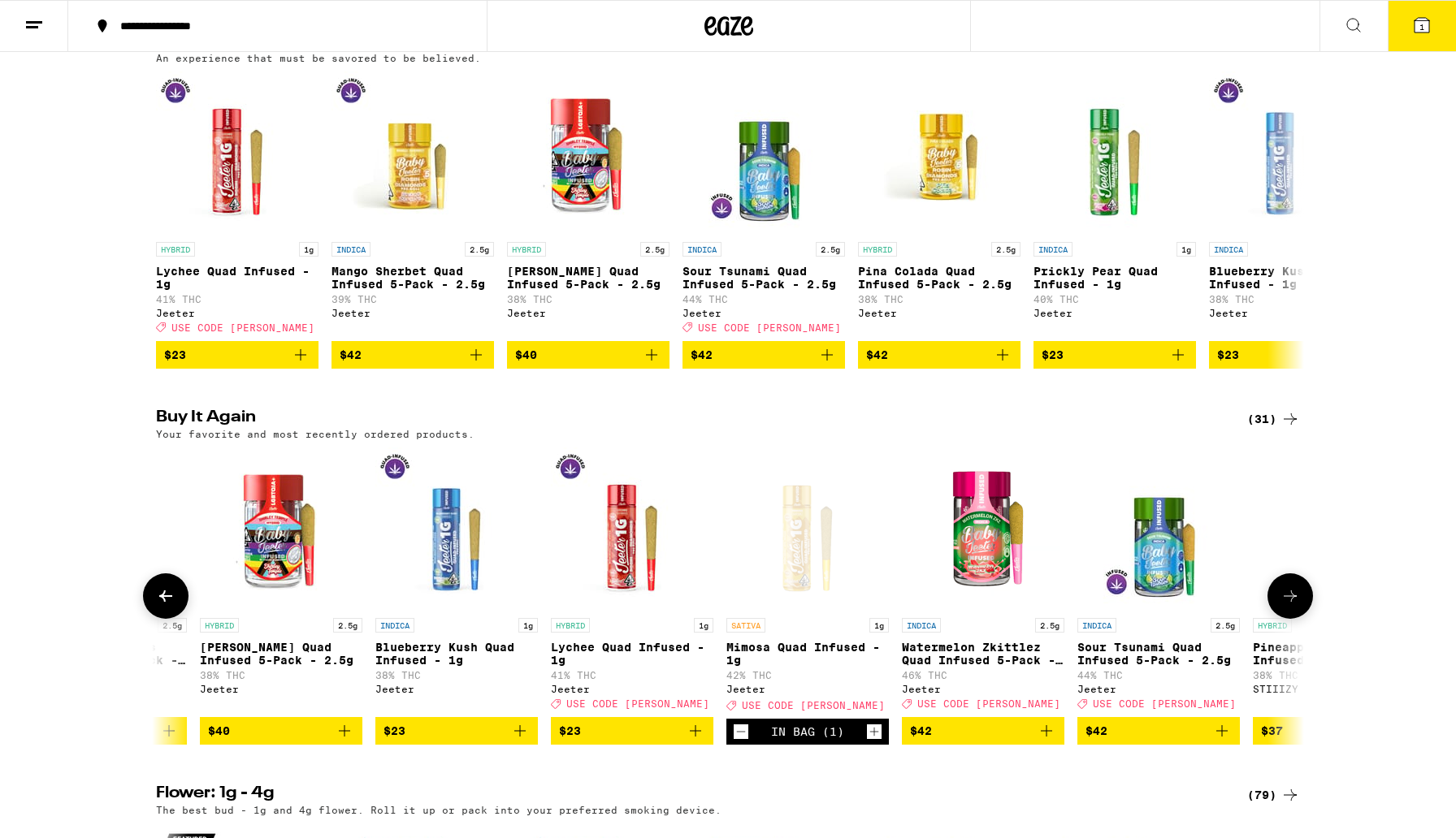
scroll to position [1007, 0]
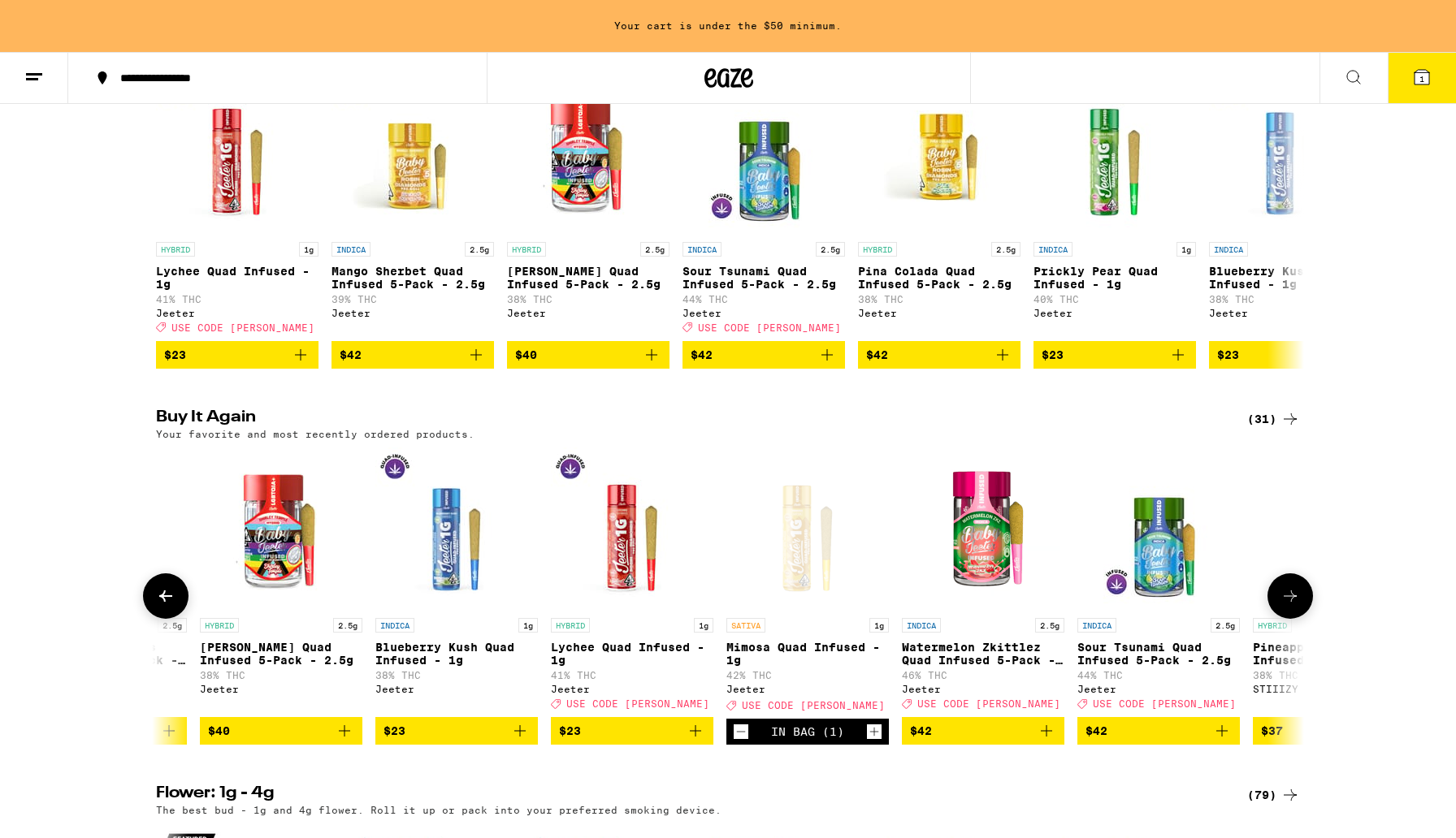
click at [870, 742] on icon "Increment" at bounding box center [874, 732] width 15 height 20
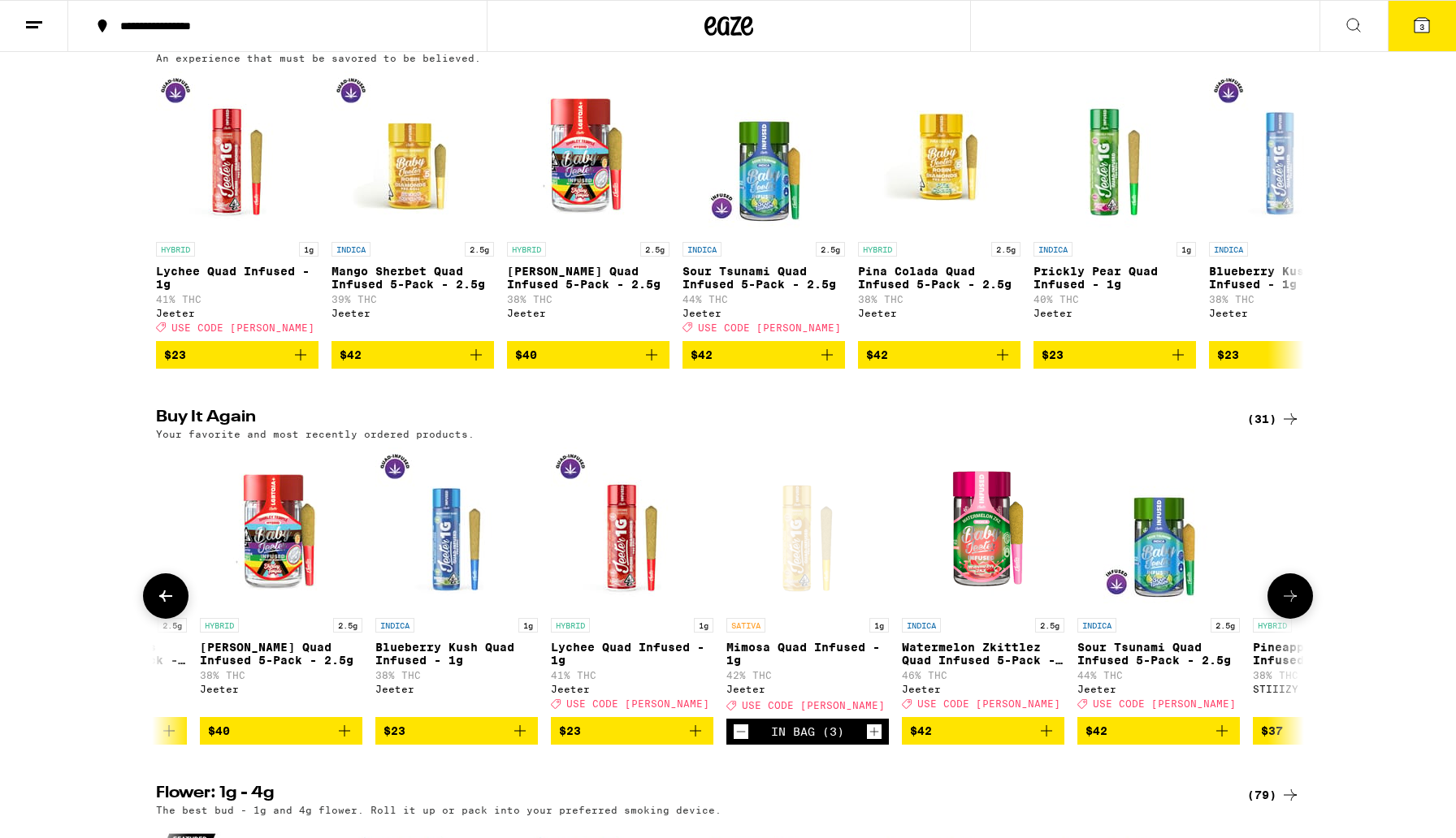
click at [870, 742] on icon "Increment" at bounding box center [874, 732] width 15 height 20
click at [1446, 0] on div "4" at bounding box center [1387, 26] width 137 height 52
click at [1436, 23] on button "4" at bounding box center [1421, 26] width 68 height 50
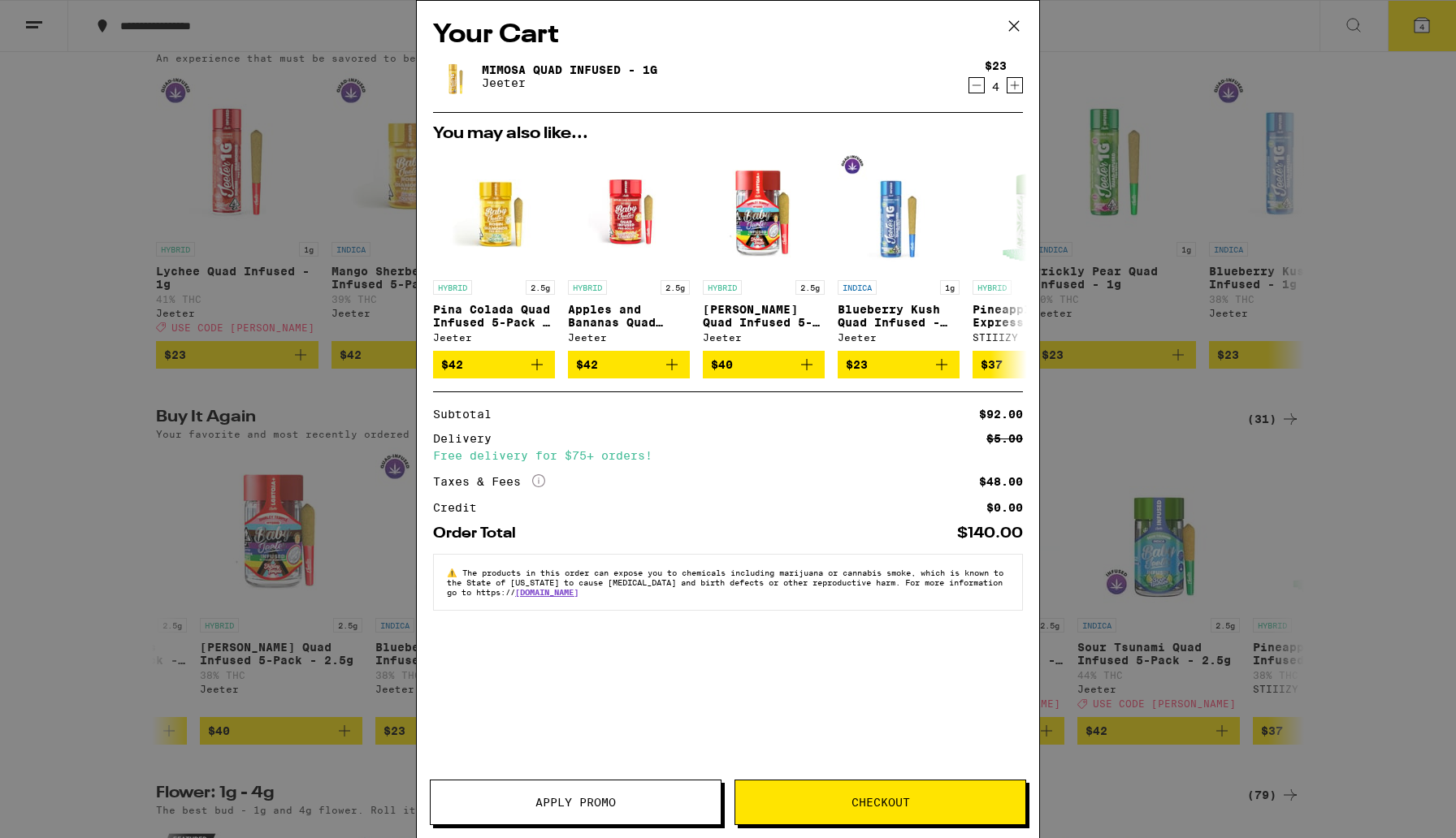
click at [630, 795] on button "Apply Promo" at bounding box center [575, 803] width 291 height 46
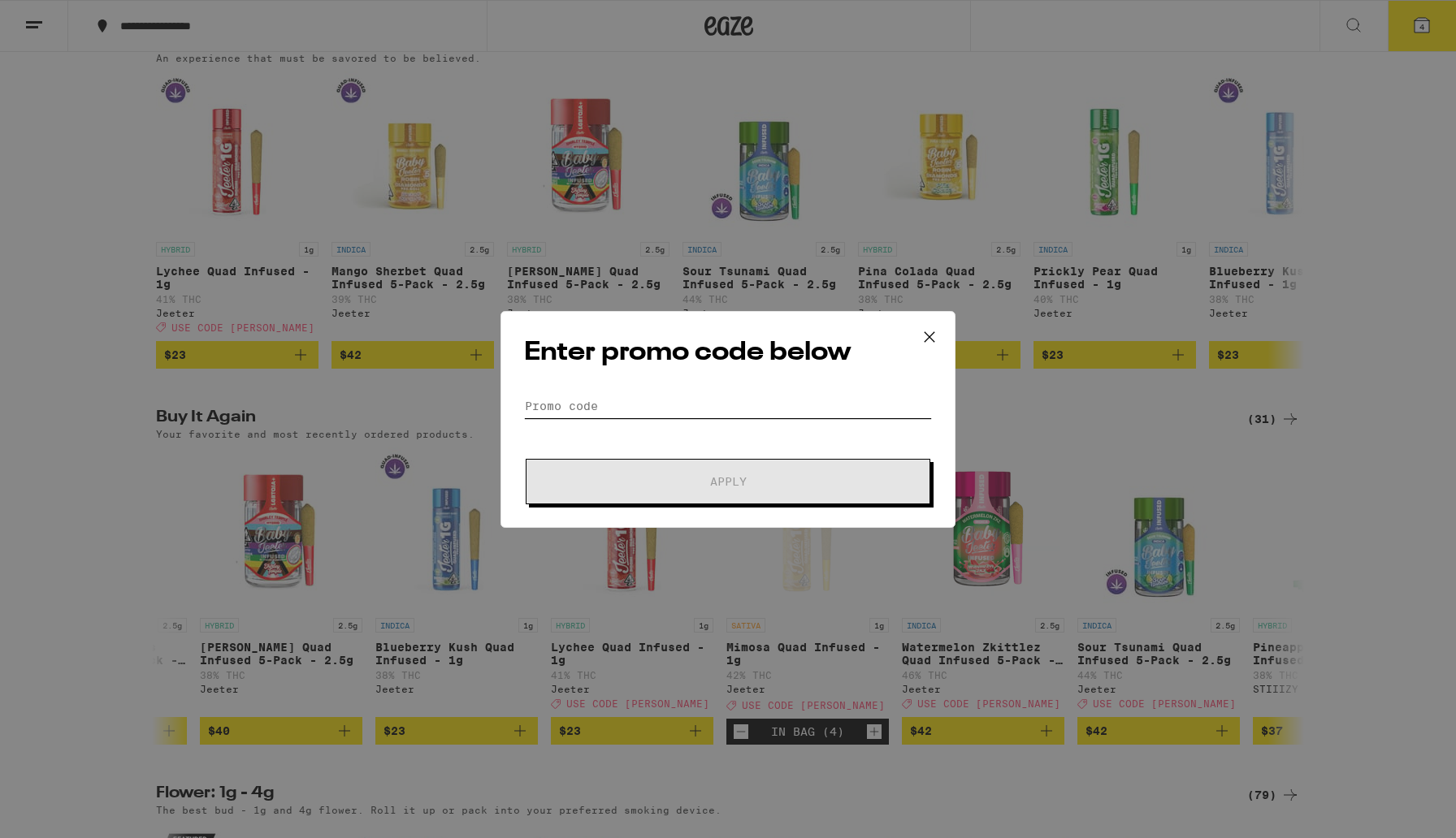
click at [546, 407] on input "Promo Code" at bounding box center [728, 406] width 408 height 24
click at [547, 410] on input "Promo Code" at bounding box center [728, 406] width 408 height 24
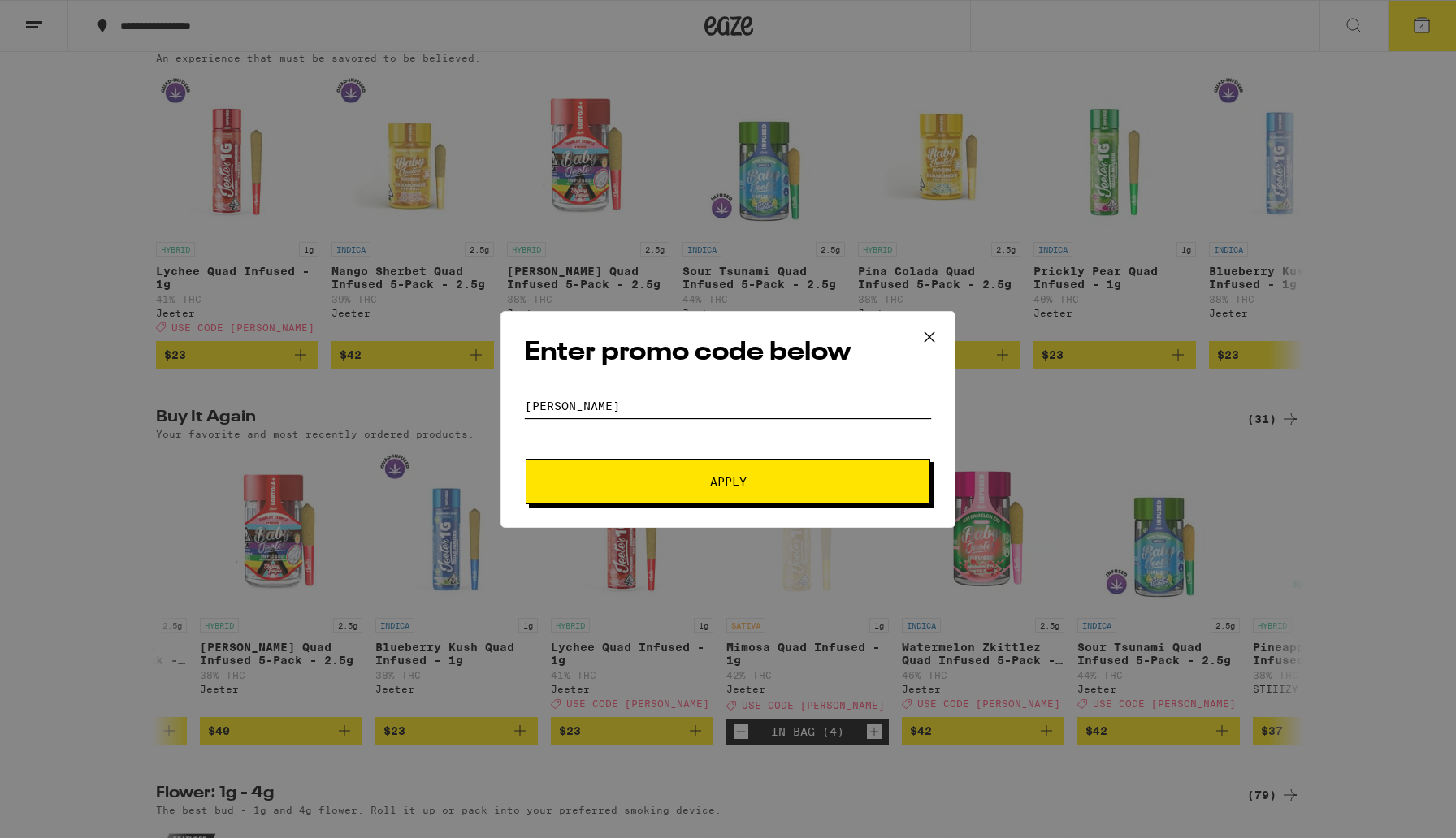
type input "[PERSON_NAME]"
click at [639, 481] on span "Apply" at bounding box center [728, 481] width 292 height 11
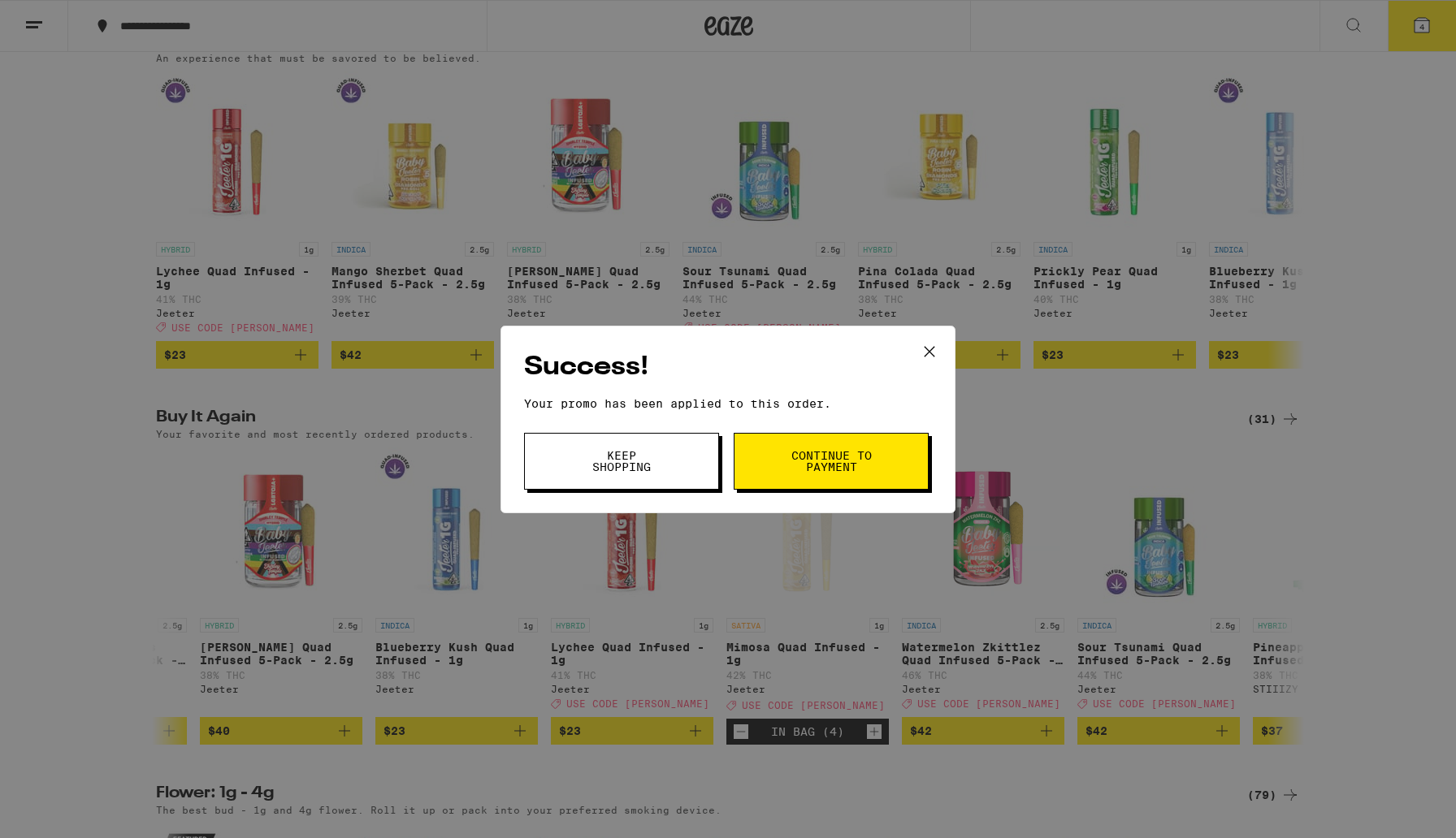
click at [626, 468] on span "Keep Shopping" at bounding box center [621, 461] width 83 height 22
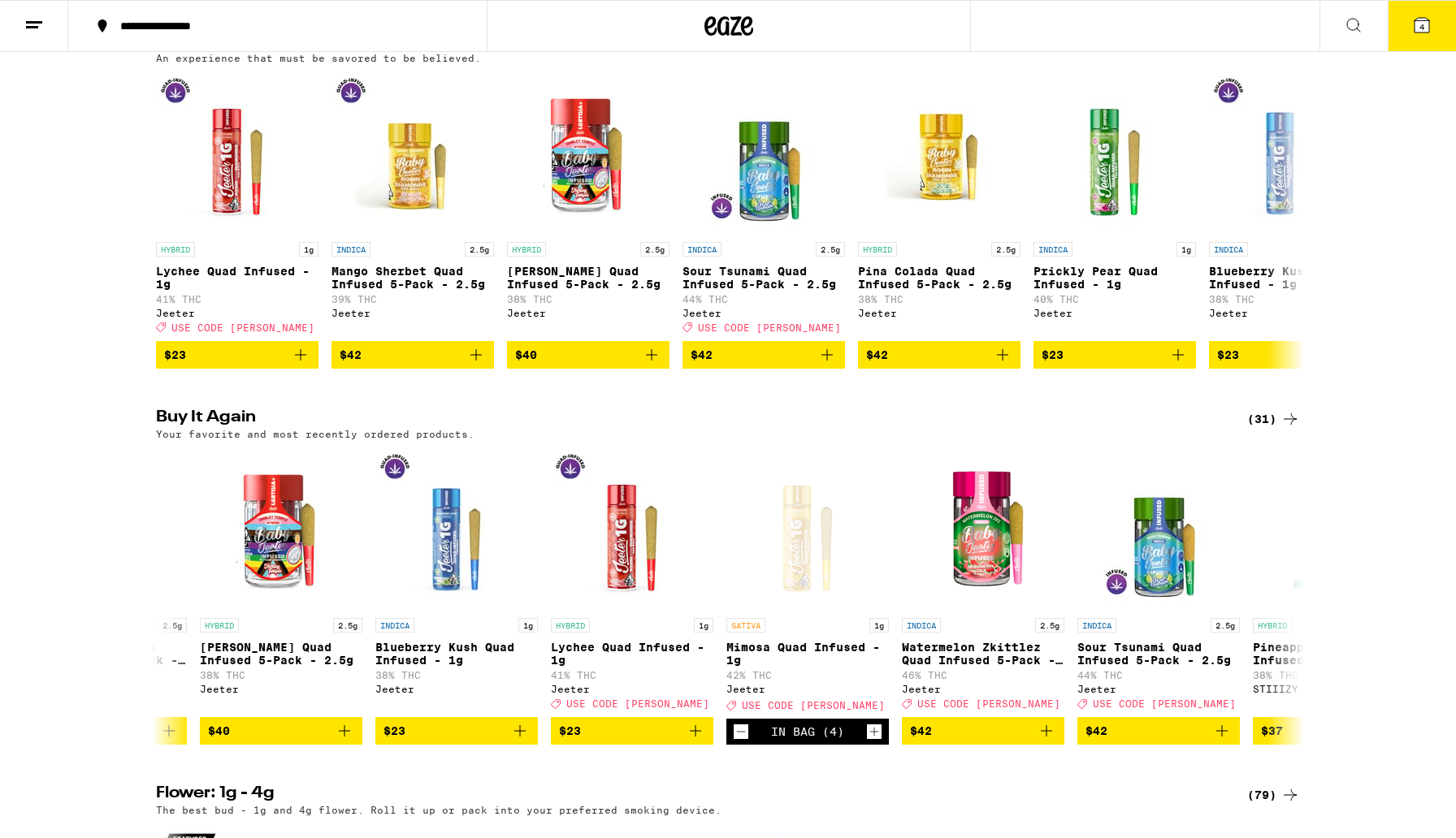
click at [1439, 34] on button "4" at bounding box center [1421, 26] width 68 height 50
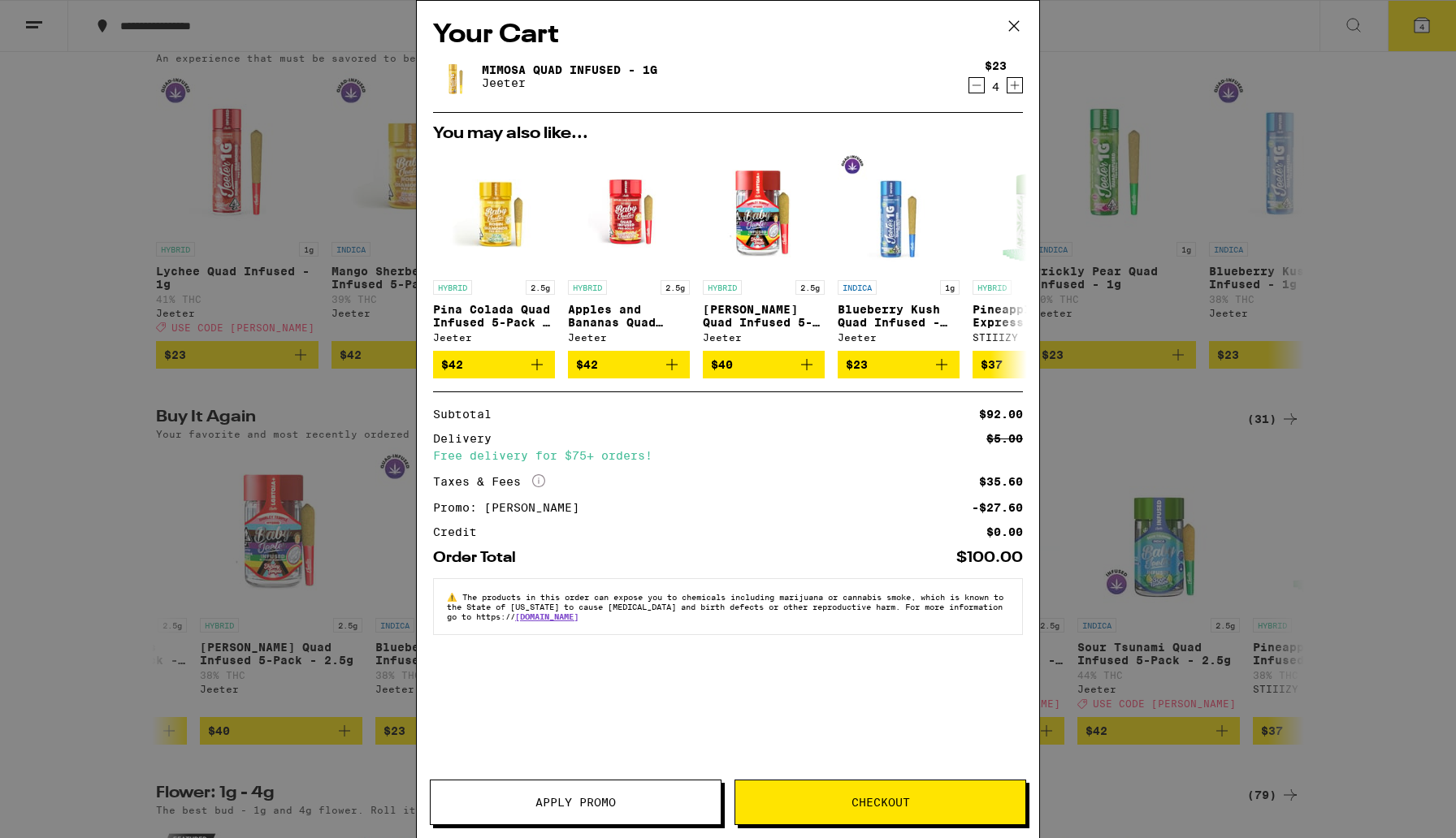
click at [918, 806] on span "Checkout" at bounding box center [880, 803] width 290 height 11
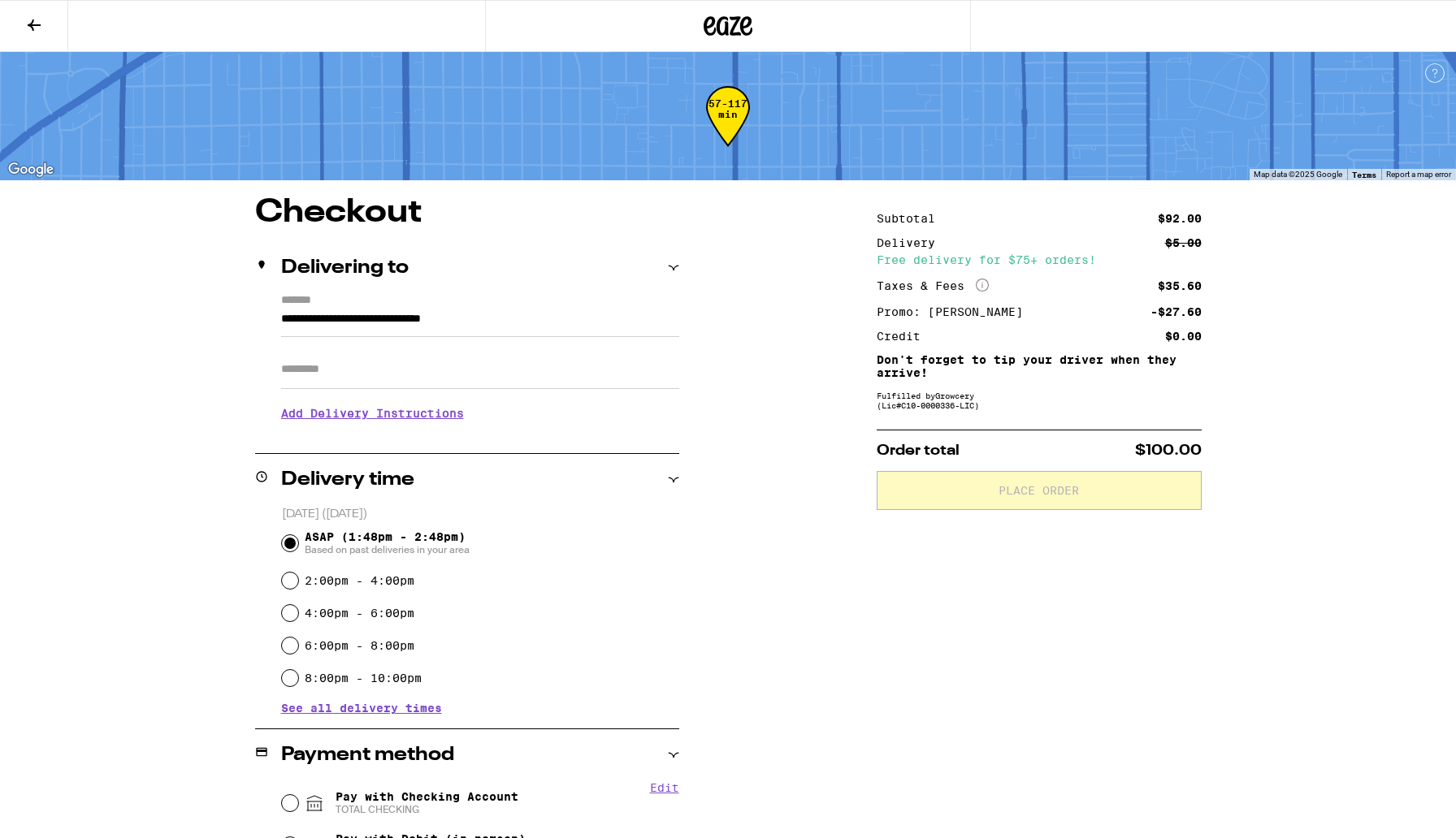
scroll to position [193, 0]
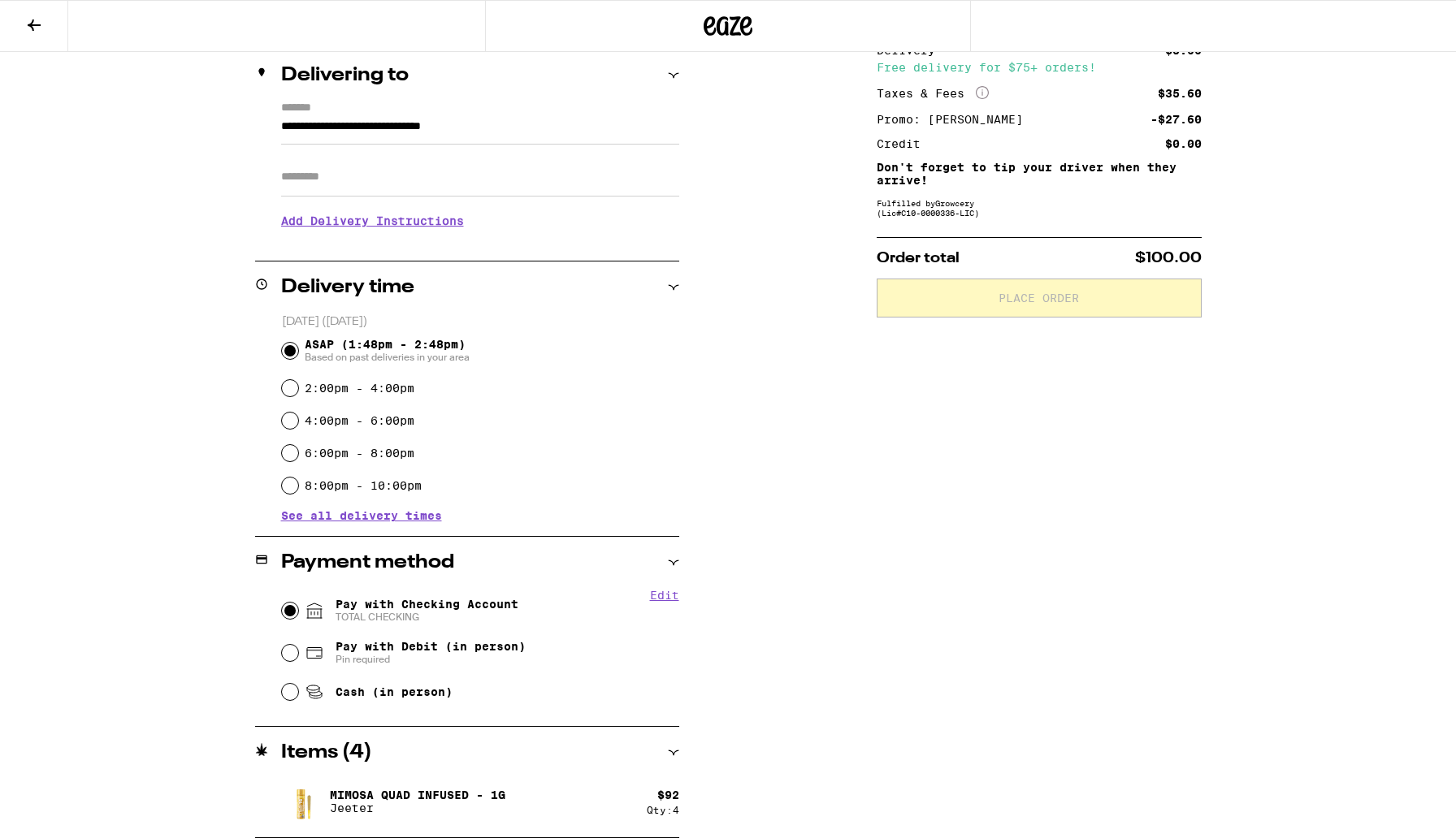
click at [290, 611] on input "Pay with Checking Account TOTAL CHECKING" at bounding box center [290, 610] width 16 height 16
radio input "true"
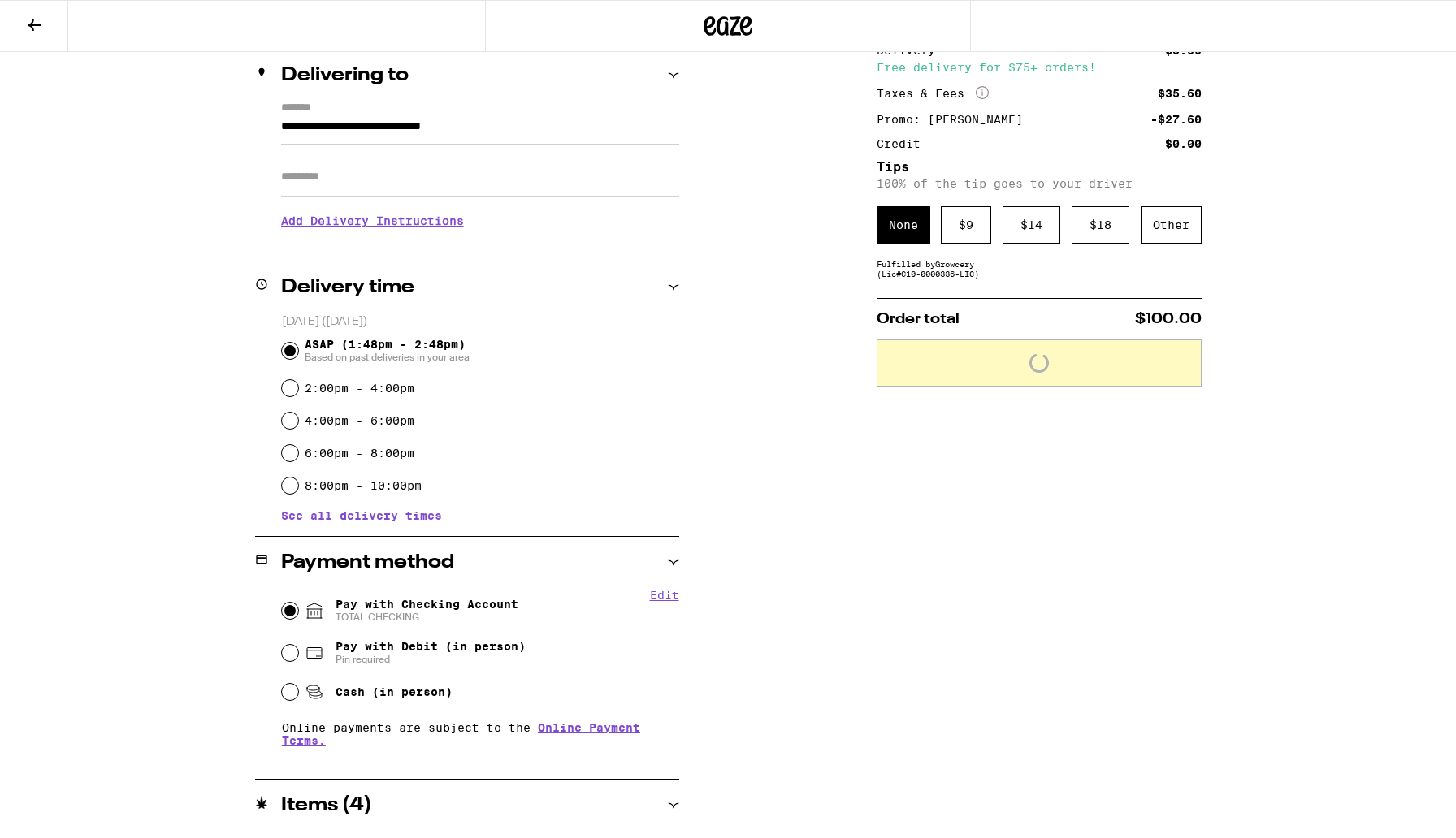
scroll to position [245, 0]
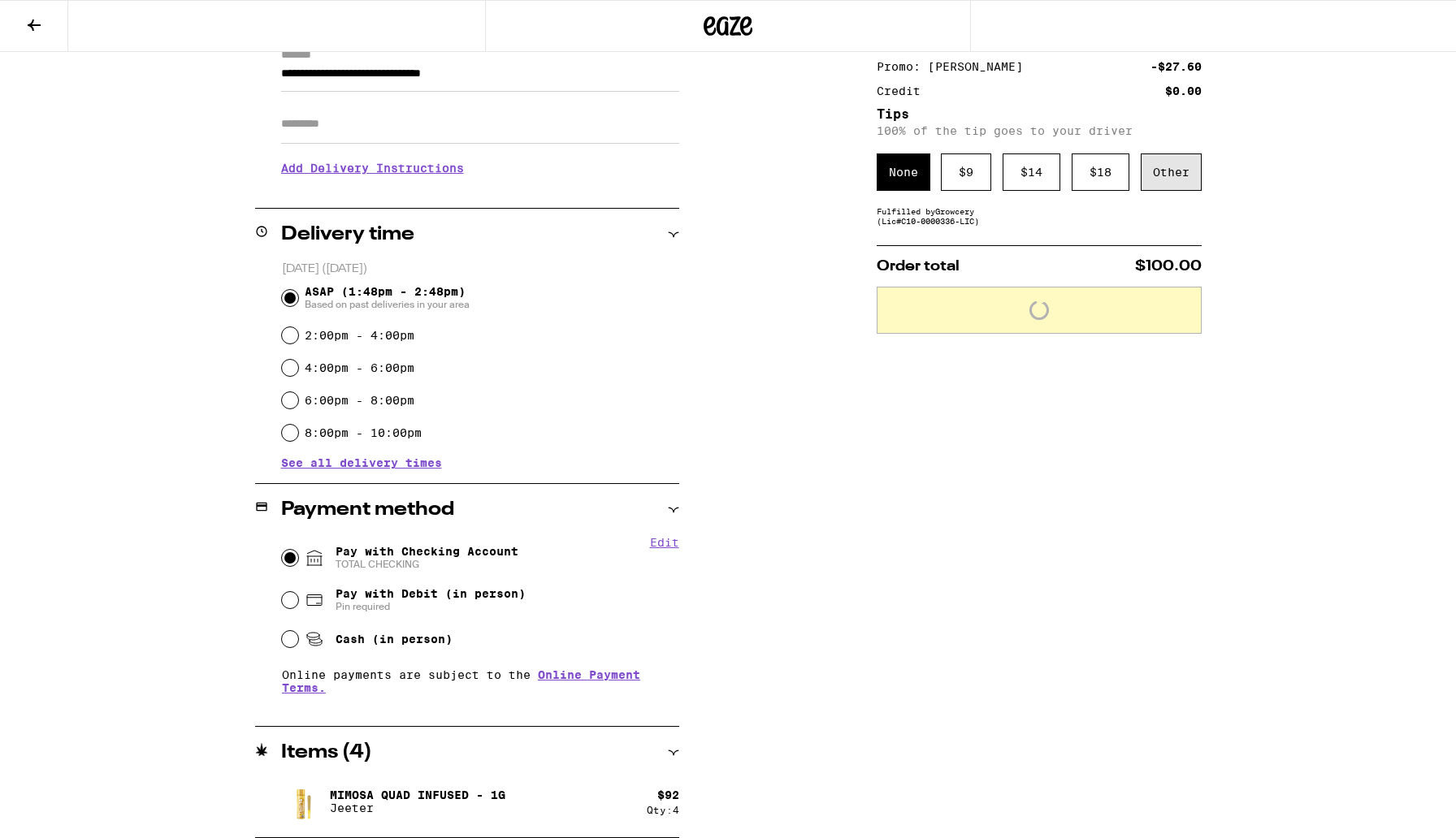
click at [1184, 184] on div "Other" at bounding box center [1170, 172] width 61 height 37
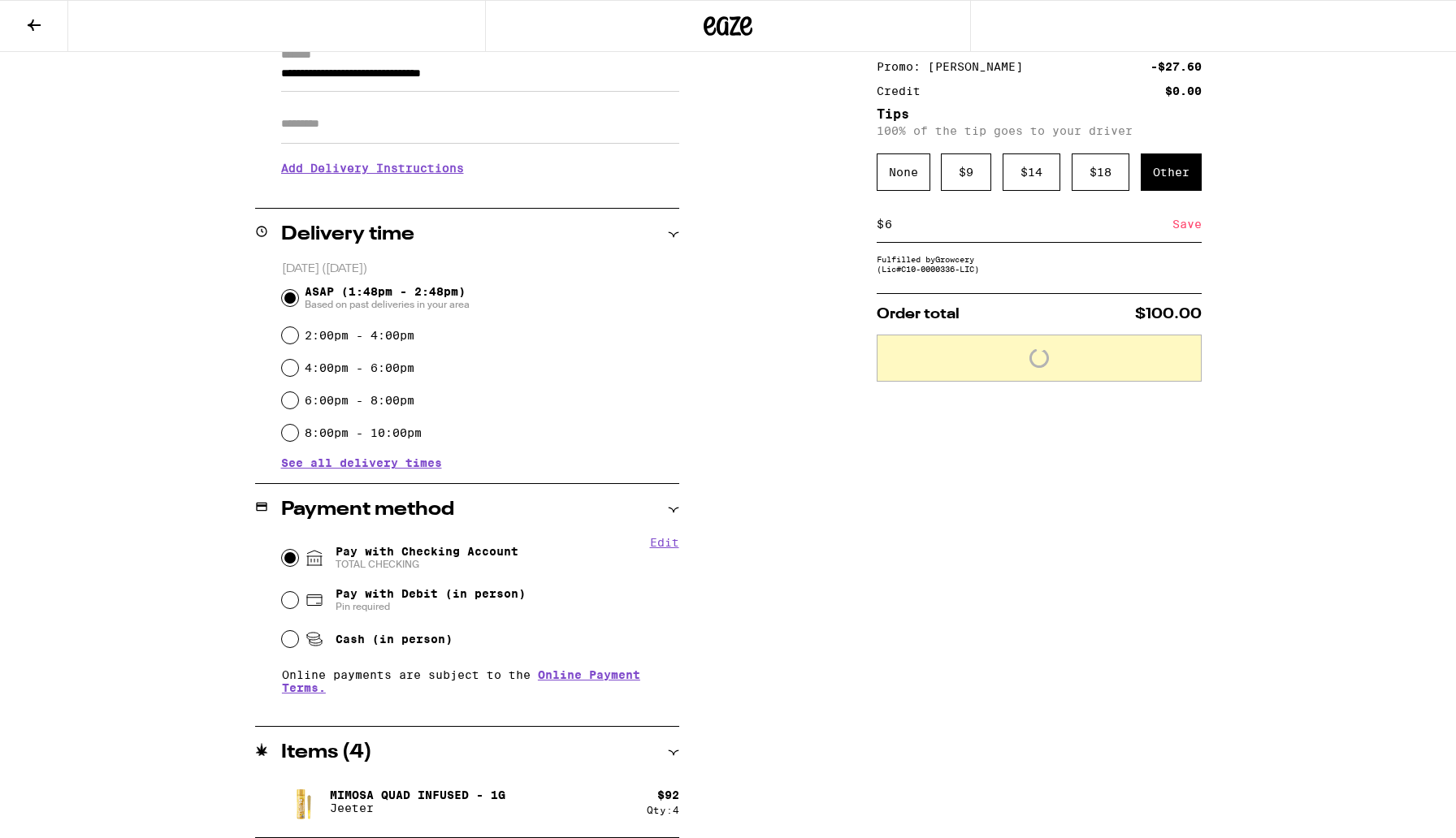
type input "6"
click at [1191, 231] on div "Save" at bounding box center [1186, 224] width 29 height 35
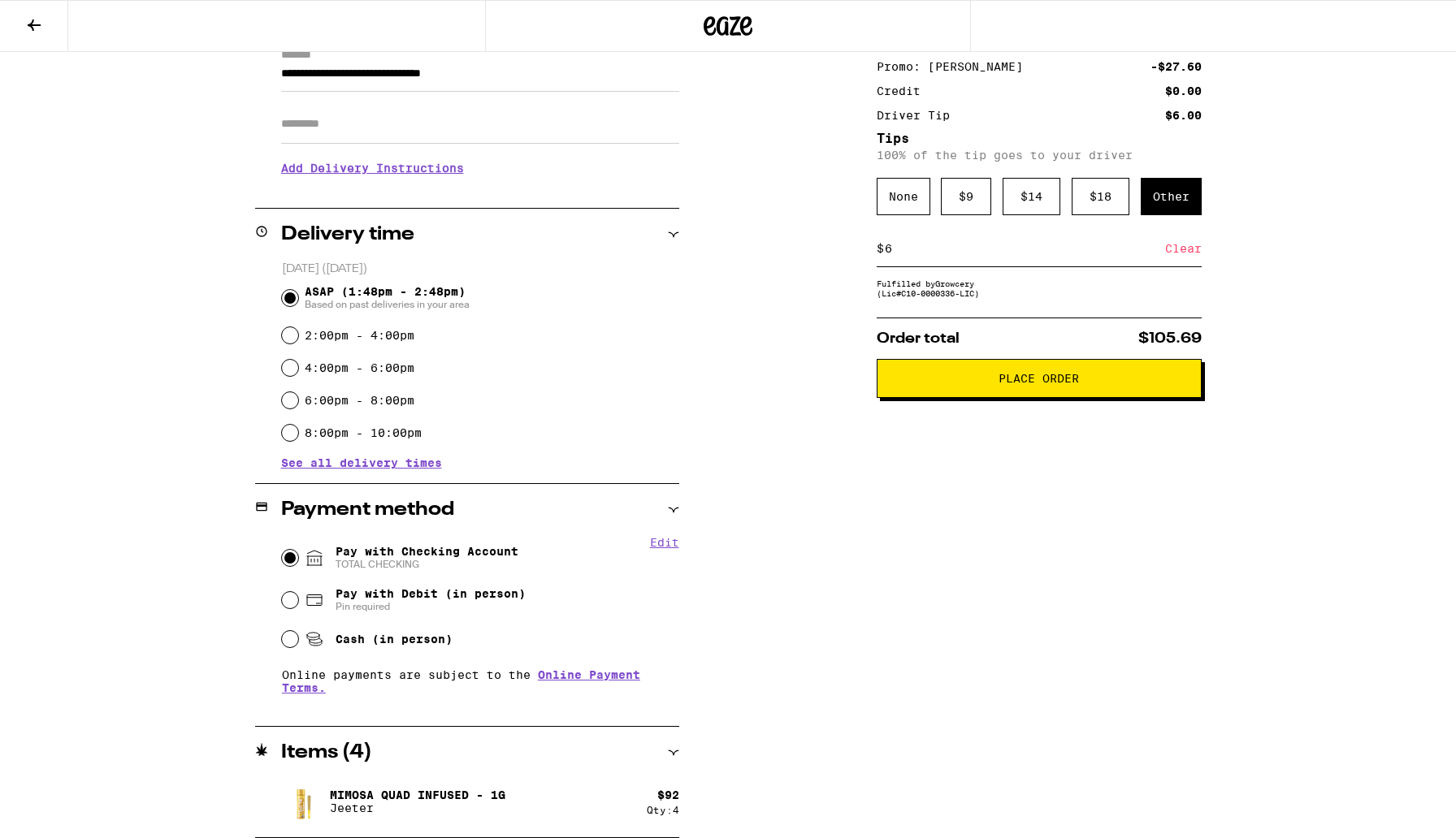
click at [1101, 399] on button "Place Order" at bounding box center [1038, 379] width 325 height 39
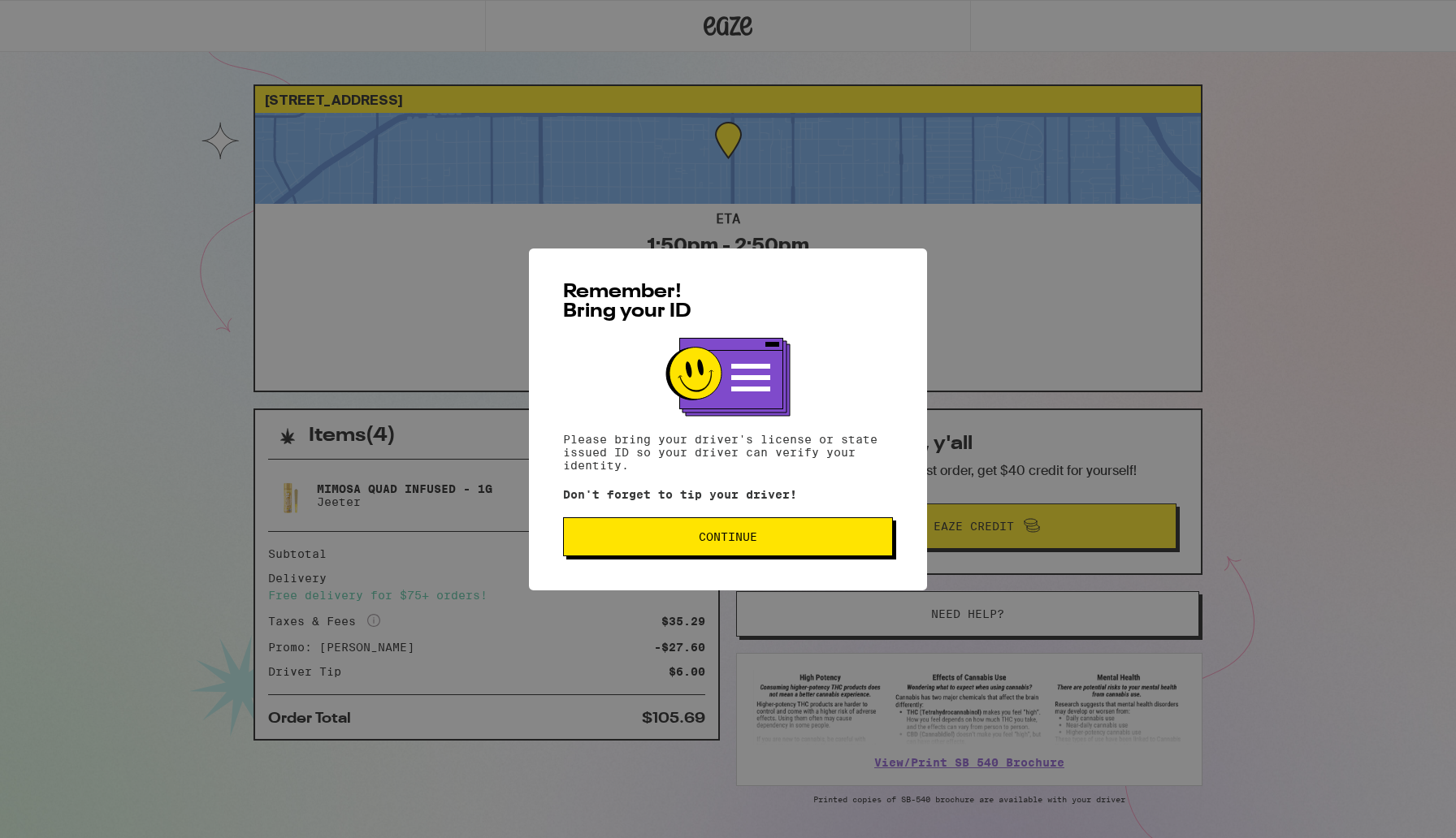
click at [817, 548] on button "Continue" at bounding box center [728, 537] width 330 height 39
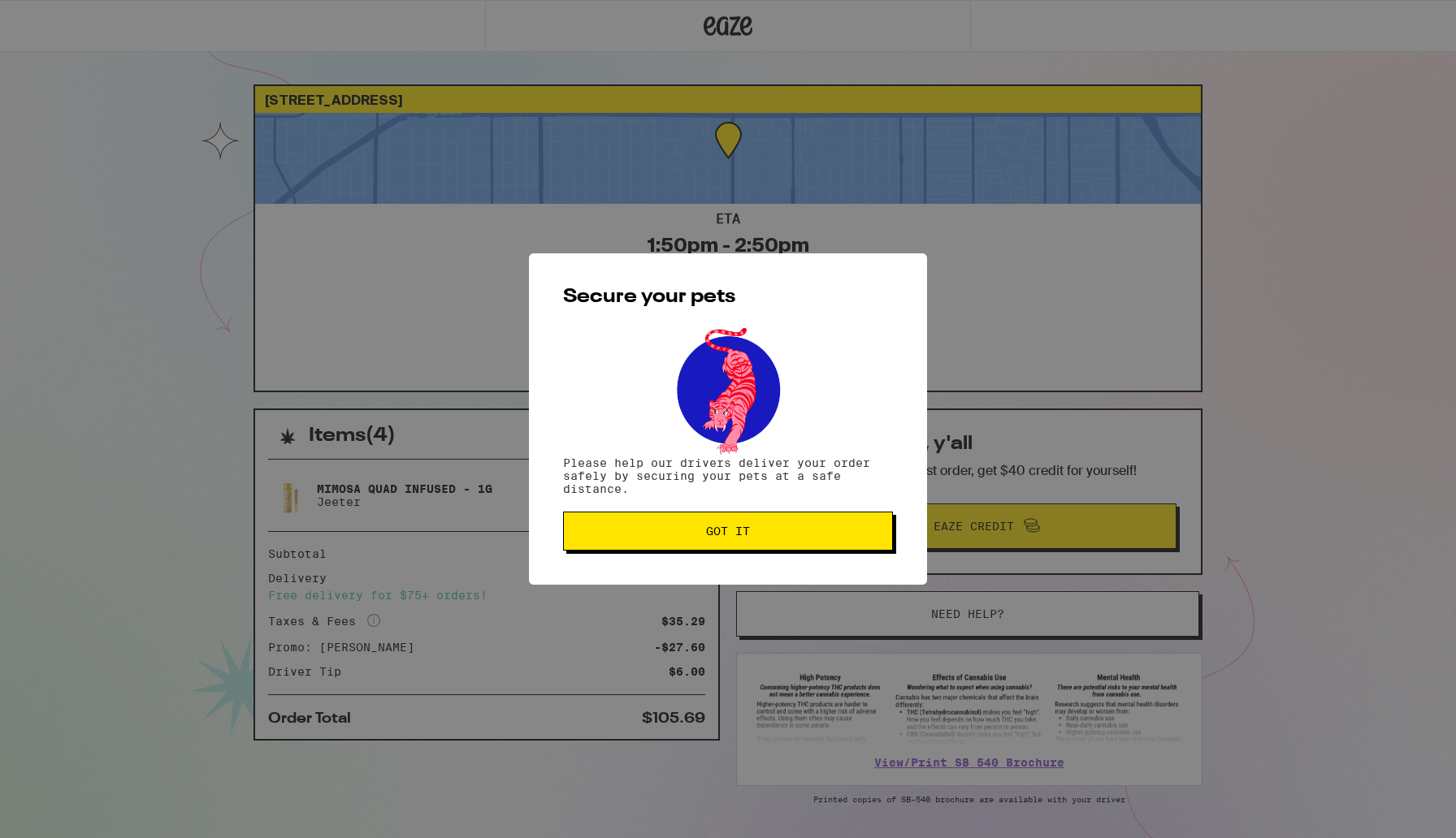
drag, startPoint x: 817, startPoint y: 548, endPoint x: 825, endPoint y: 544, distance: 8.9
click at [818, 547] on button "Got it" at bounding box center [728, 532] width 330 height 39
